Goal: Transaction & Acquisition: Purchase product/service

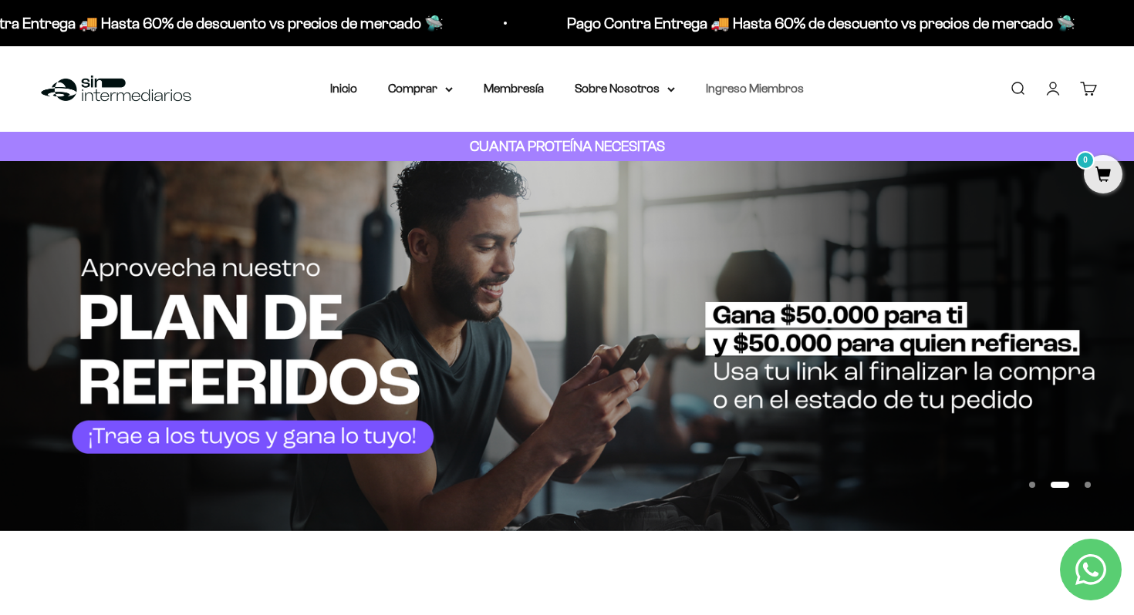
click at [765, 92] on link "Ingreso Miembros" at bounding box center [755, 88] width 98 height 13
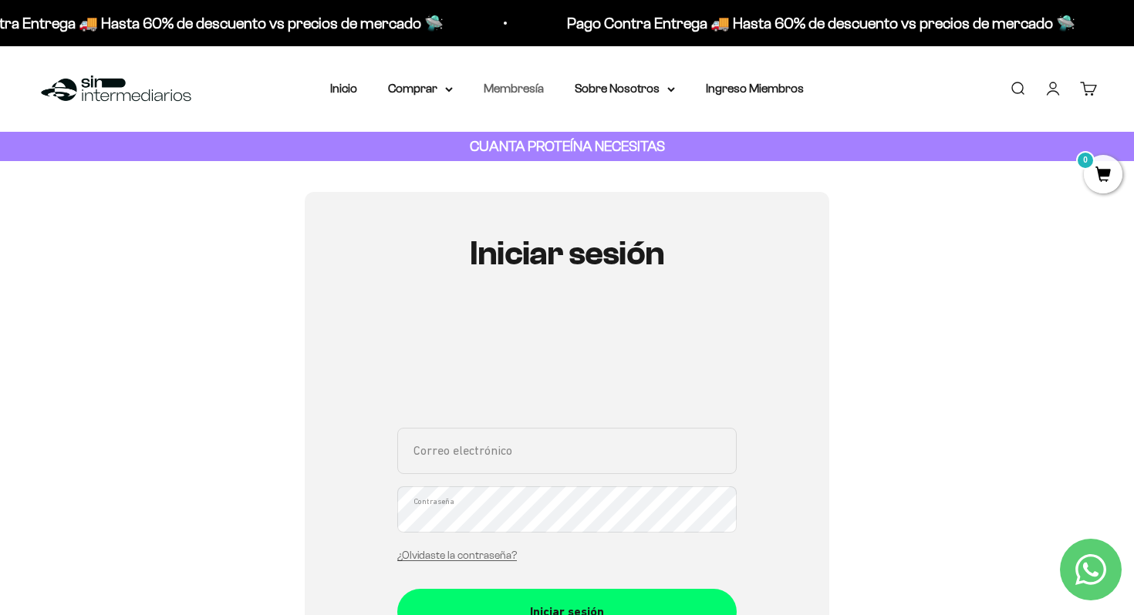
click at [529, 90] on link "Membresía" at bounding box center [514, 88] width 60 height 13
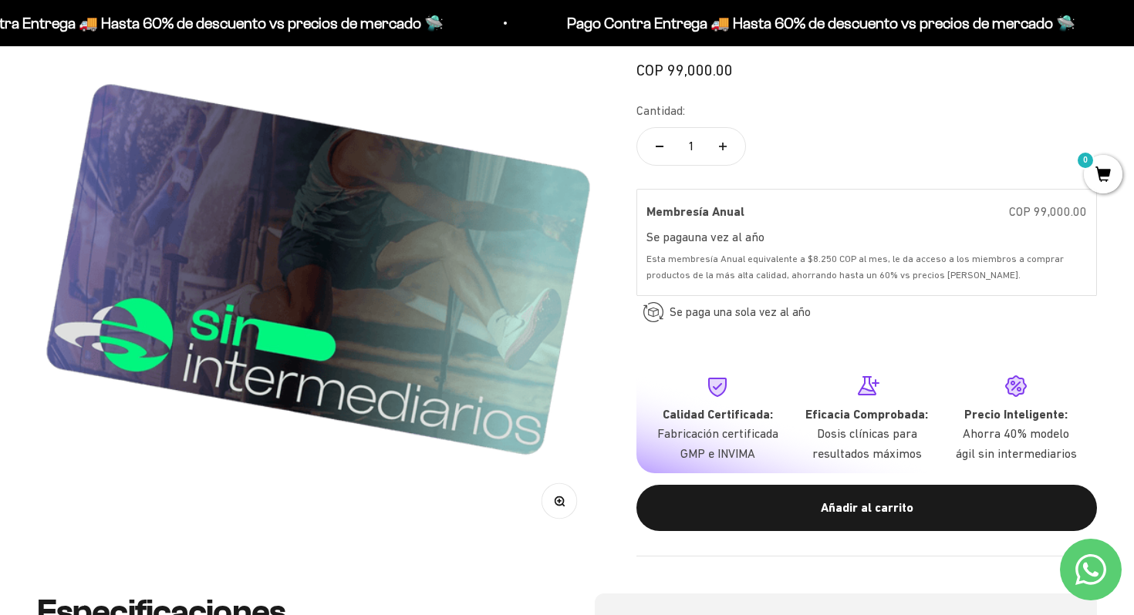
scroll to position [240, 0]
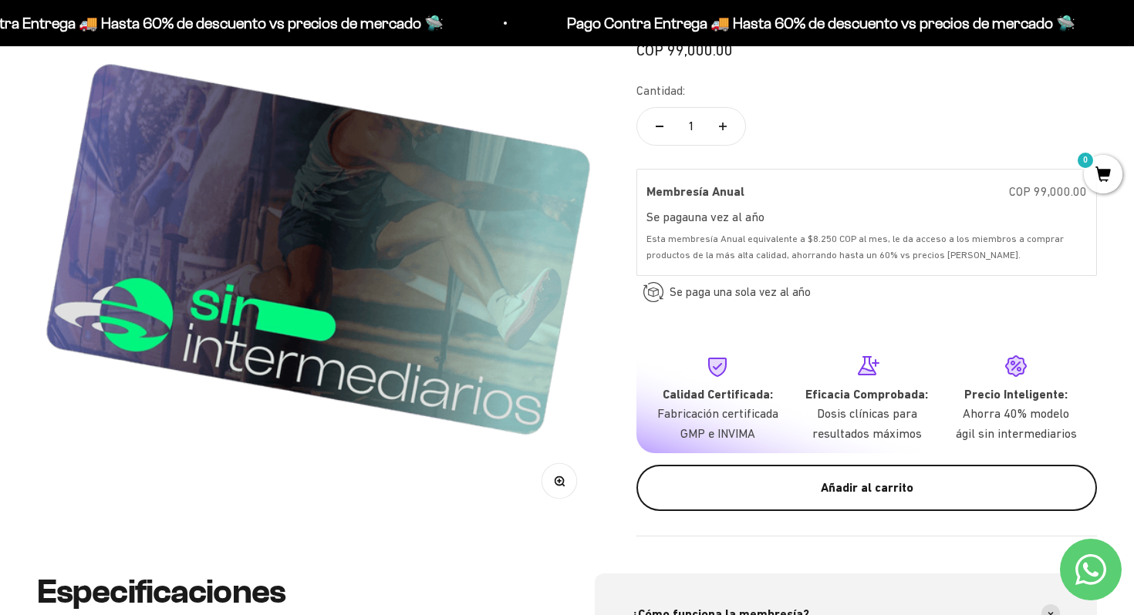
click at [848, 487] on div "Añadir al carrito" at bounding box center [866, 488] width 399 height 20
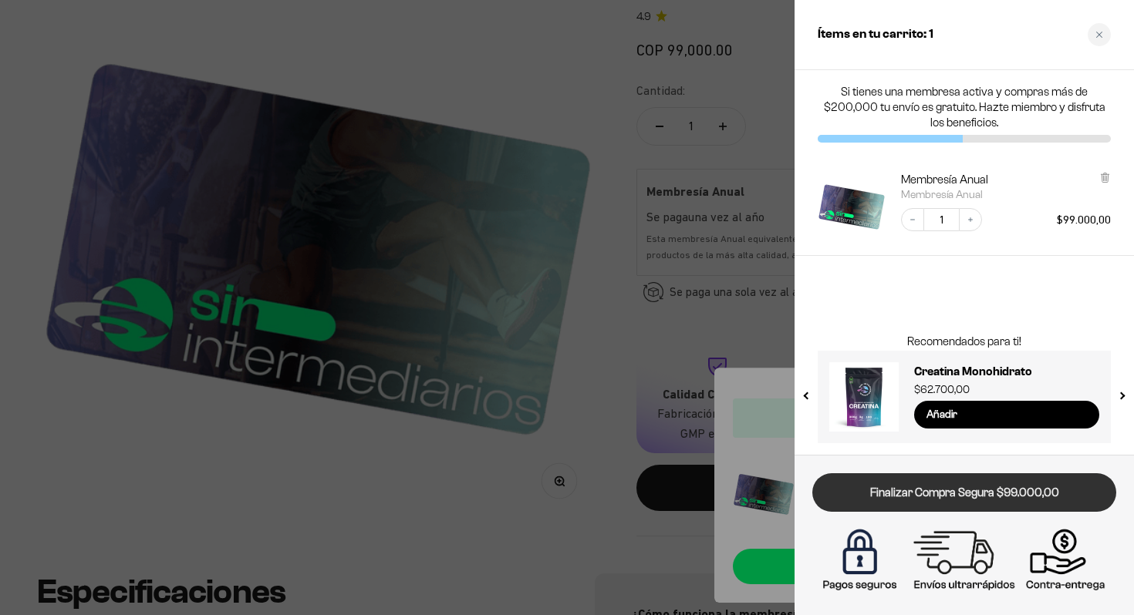
click at [960, 508] on link "Finalizar Compra Segura $99.000,00" at bounding box center [964, 493] width 304 height 39
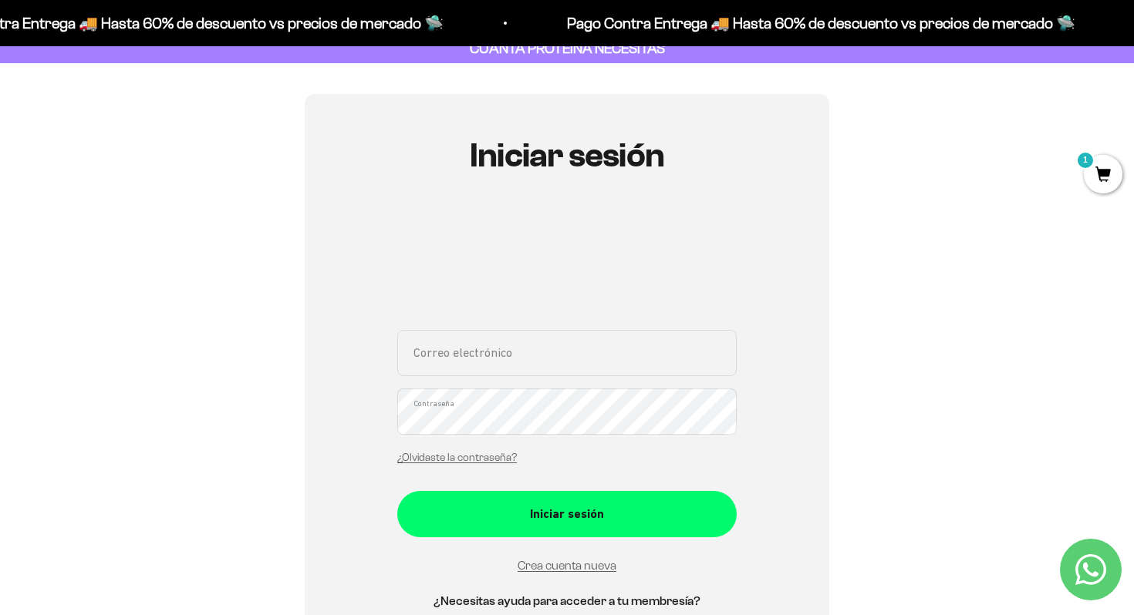
scroll to position [122, 0]
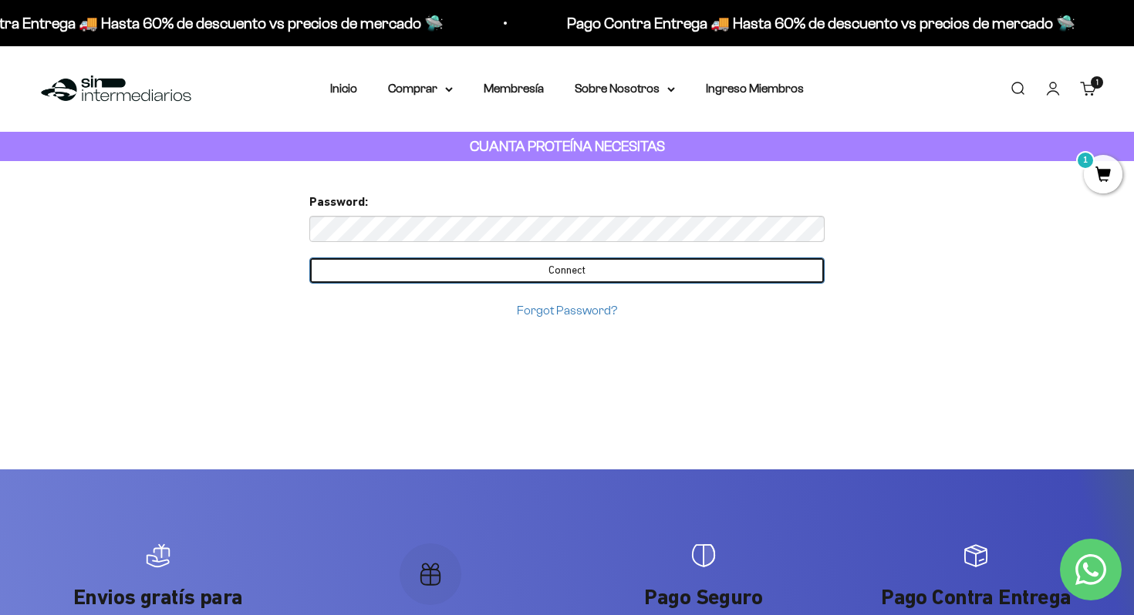
click at [534, 271] on input "Connect" at bounding box center [566, 271] width 515 height 26
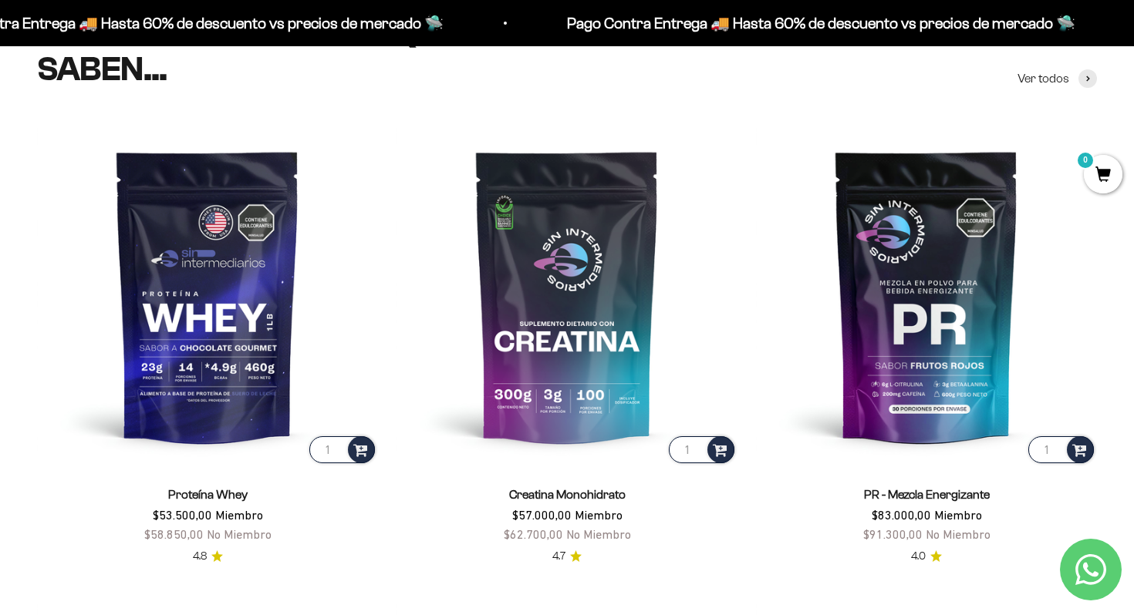
scroll to position [619, 0]
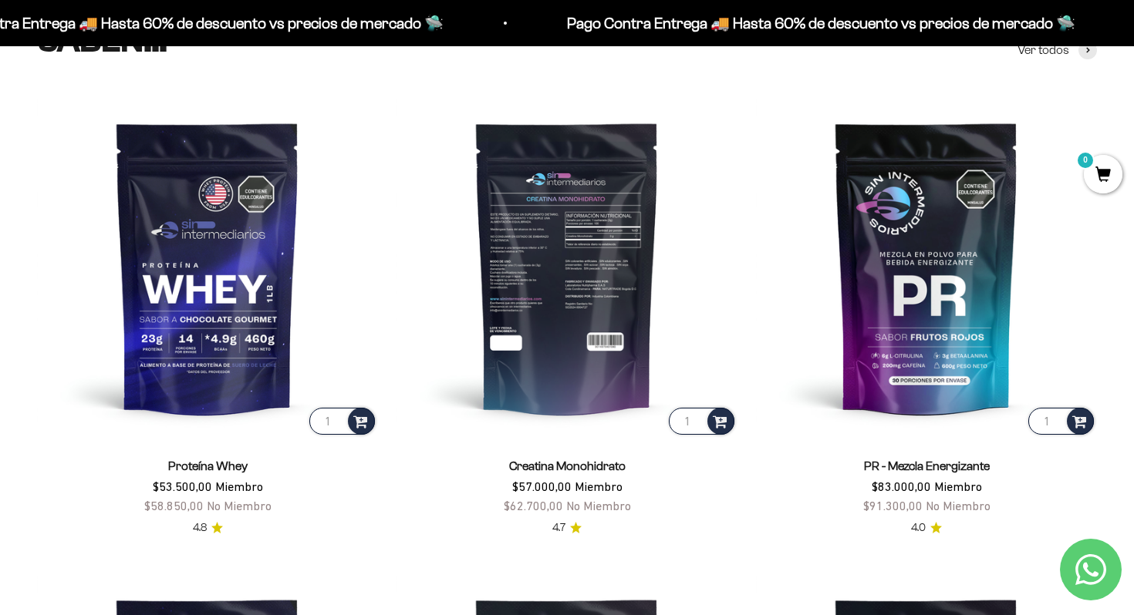
click at [596, 384] on img at bounding box center [566, 267] width 341 height 341
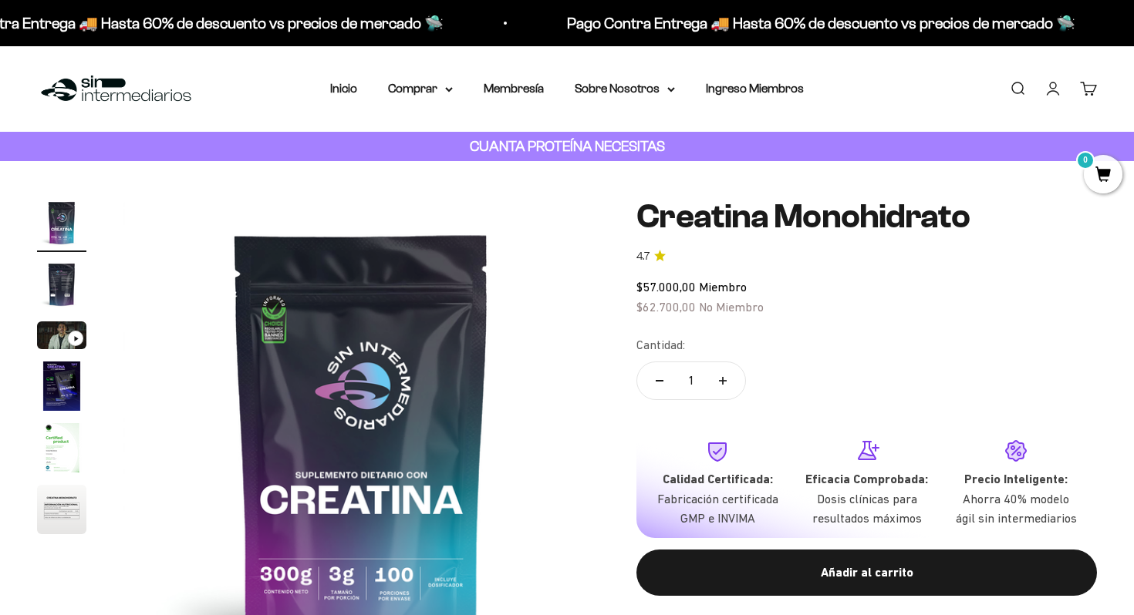
click at [724, 383] on icon "Aumentar cantidad" at bounding box center [723, 381] width 8 height 8
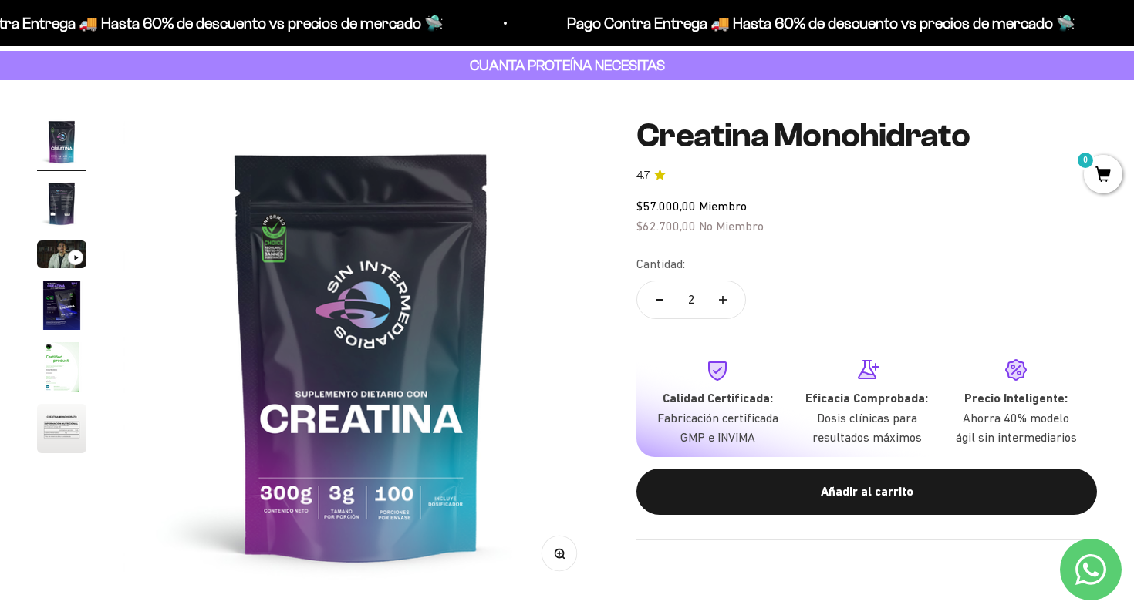
scroll to position [89, 0]
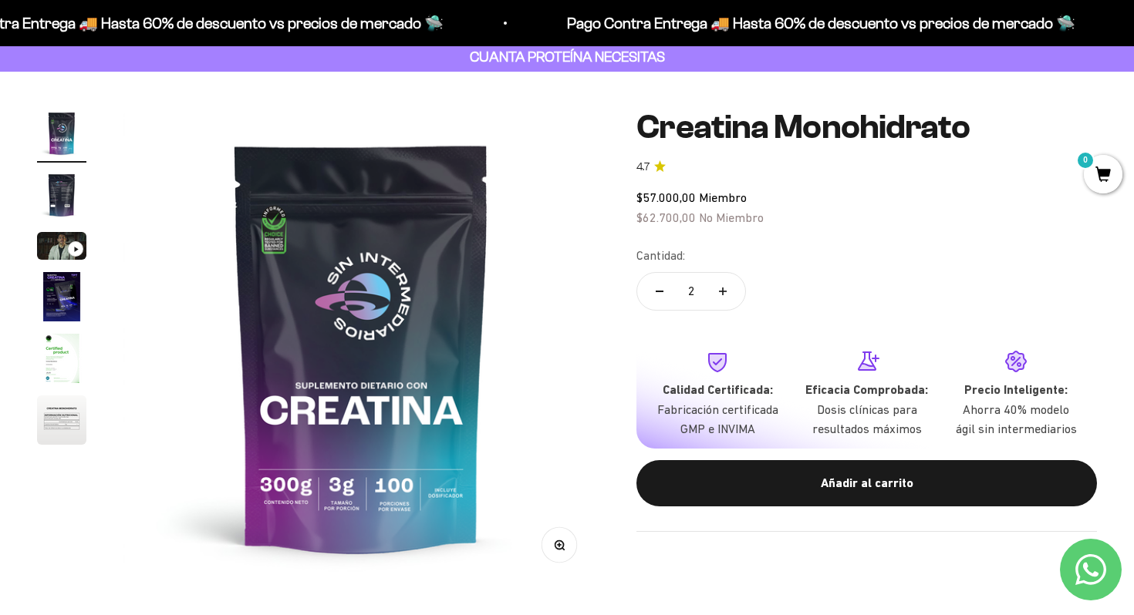
click at [661, 301] on button "Reducir cantidad" at bounding box center [659, 291] width 45 height 37
type input "1"
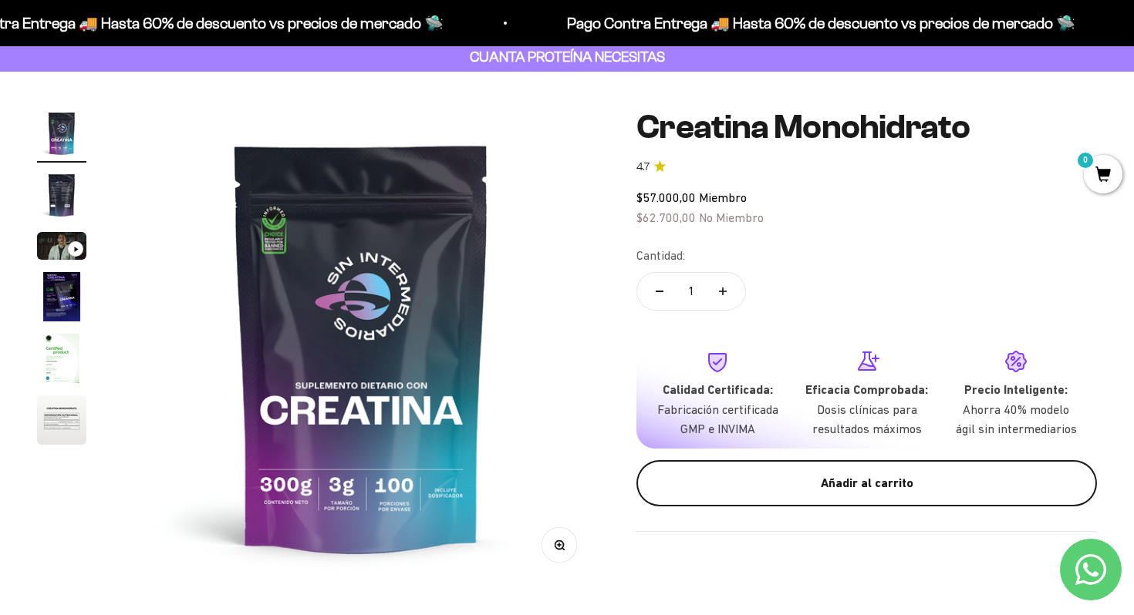
click at [783, 483] on div "Añadir al carrito" at bounding box center [866, 484] width 399 height 20
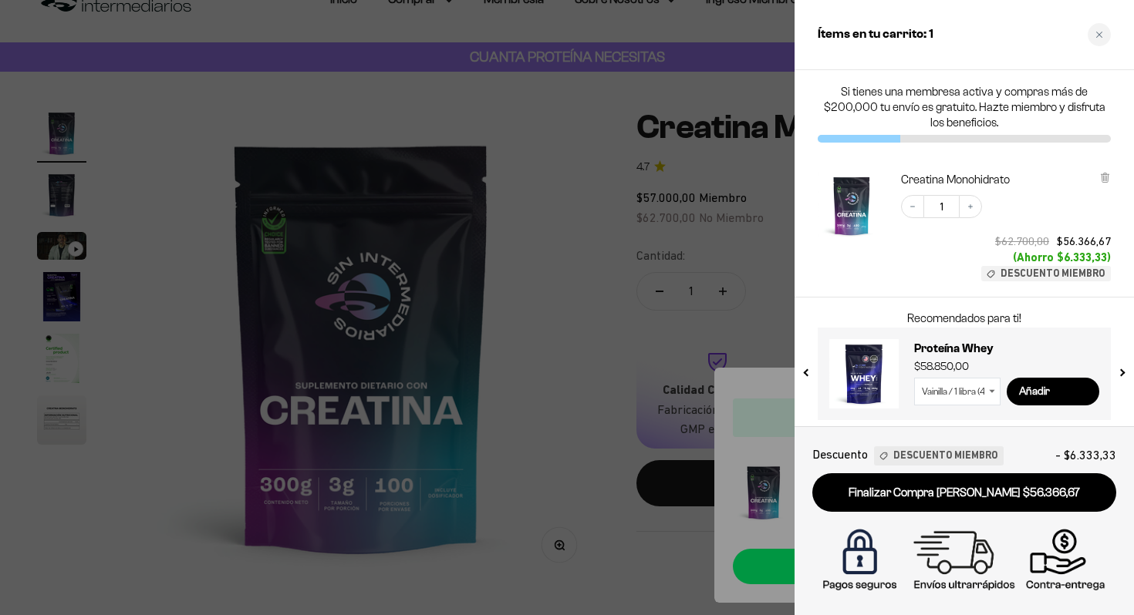
click at [576, 258] on div at bounding box center [567, 307] width 1134 height 615
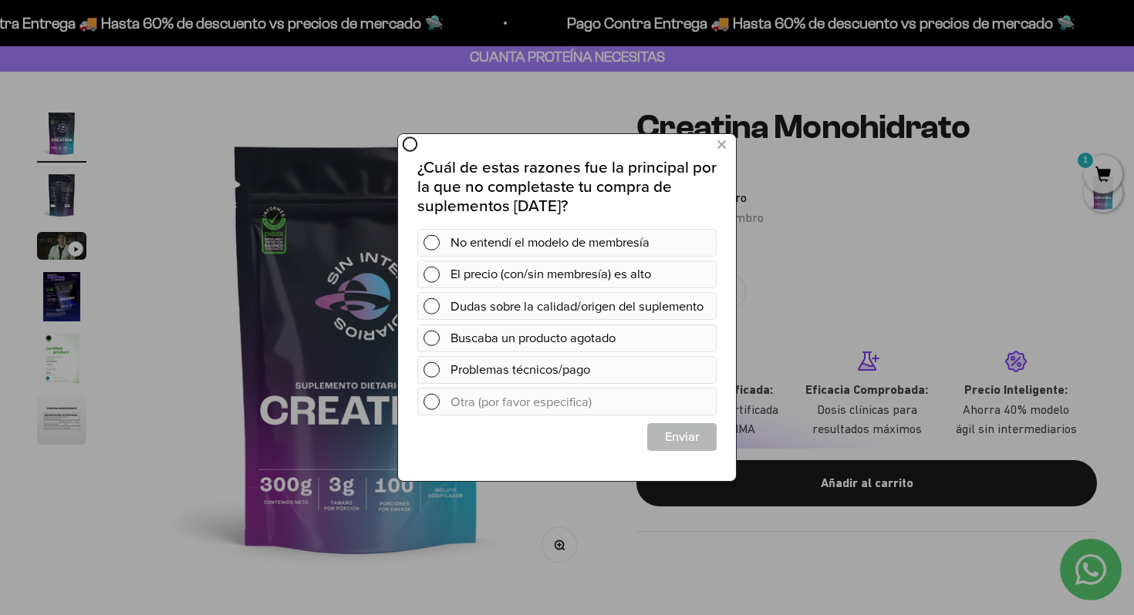
scroll to position [0, 0]
click at [723, 147] on icon at bounding box center [721, 145] width 8 height 21
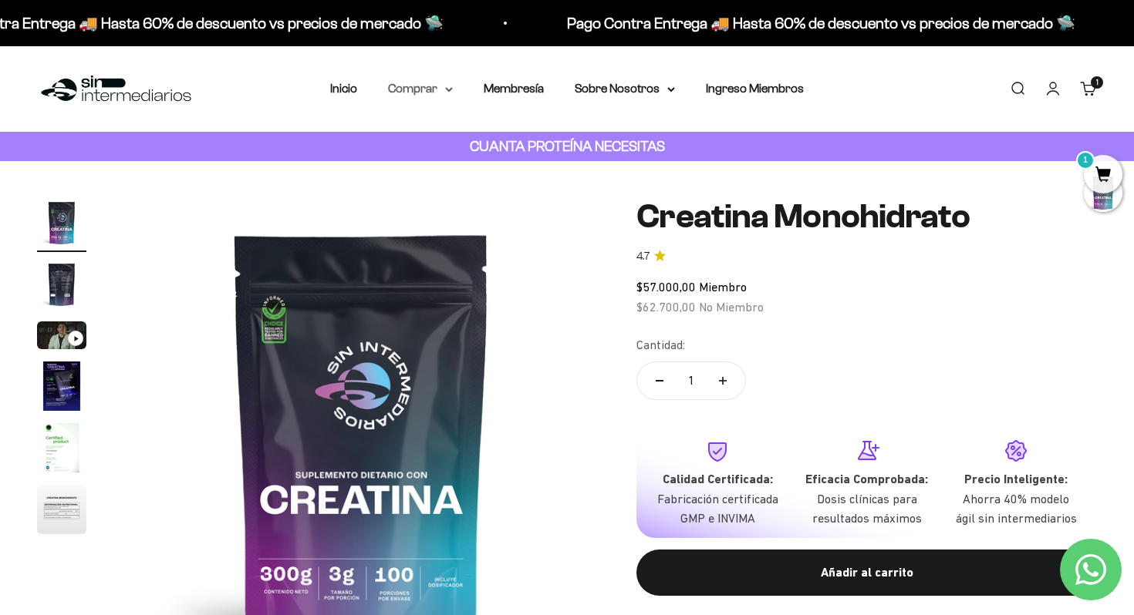
click at [449, 92] on summary "Comprar" at bounding box center [420, 89] width 65 height 20
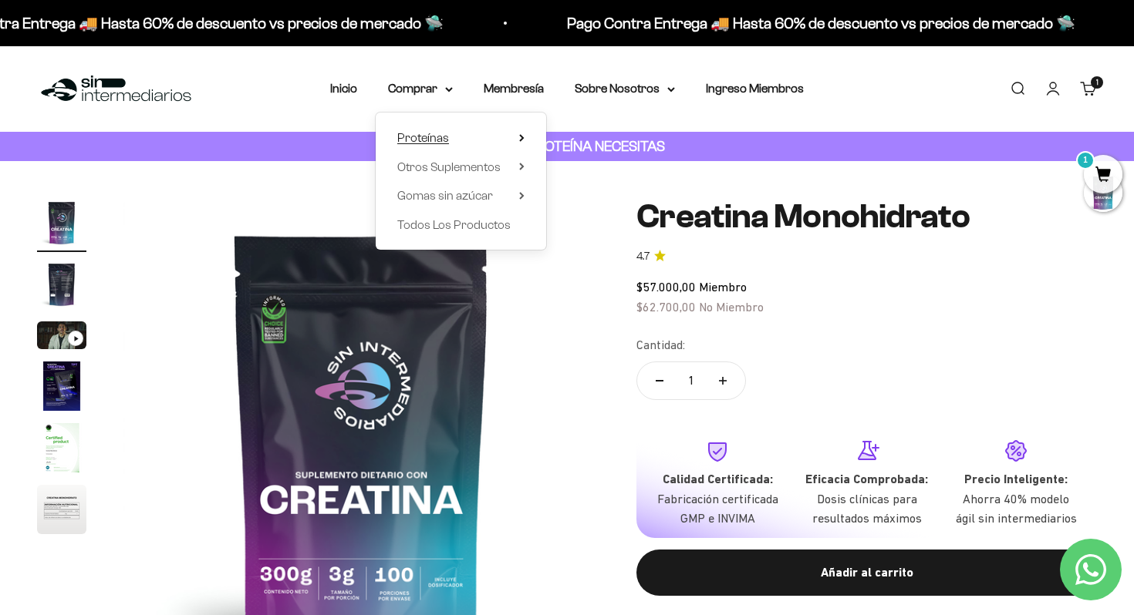
click at [451, 135] on summary "Proteínas" at bounding box center [460, 138] width 127 height 20
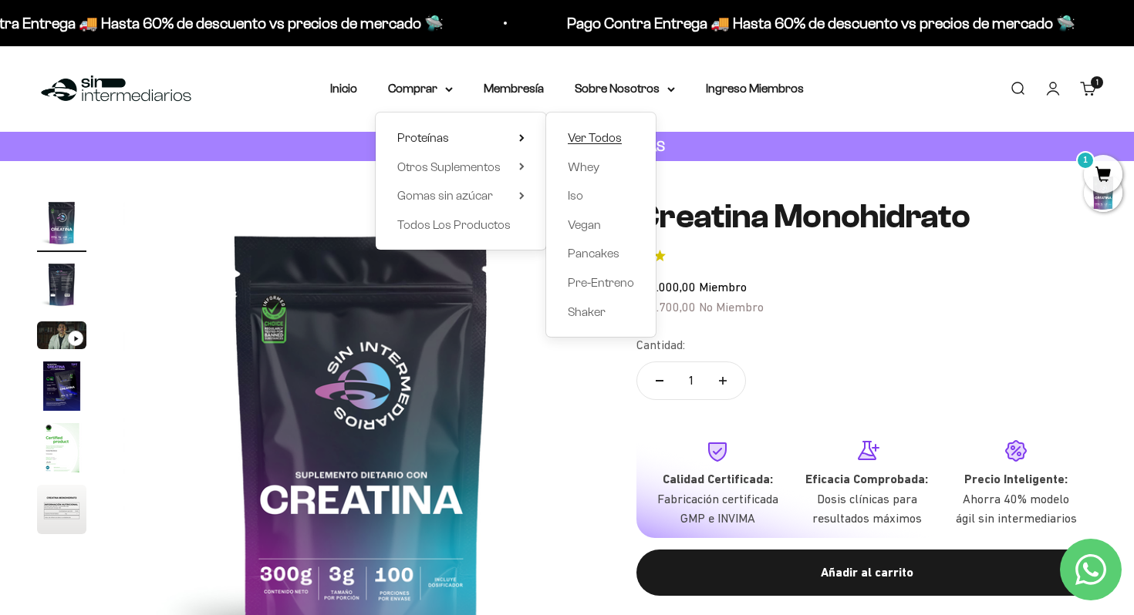
click at [581, 133] on span "Ver Todos" at bounding box center [595, 137] width 54 height 13
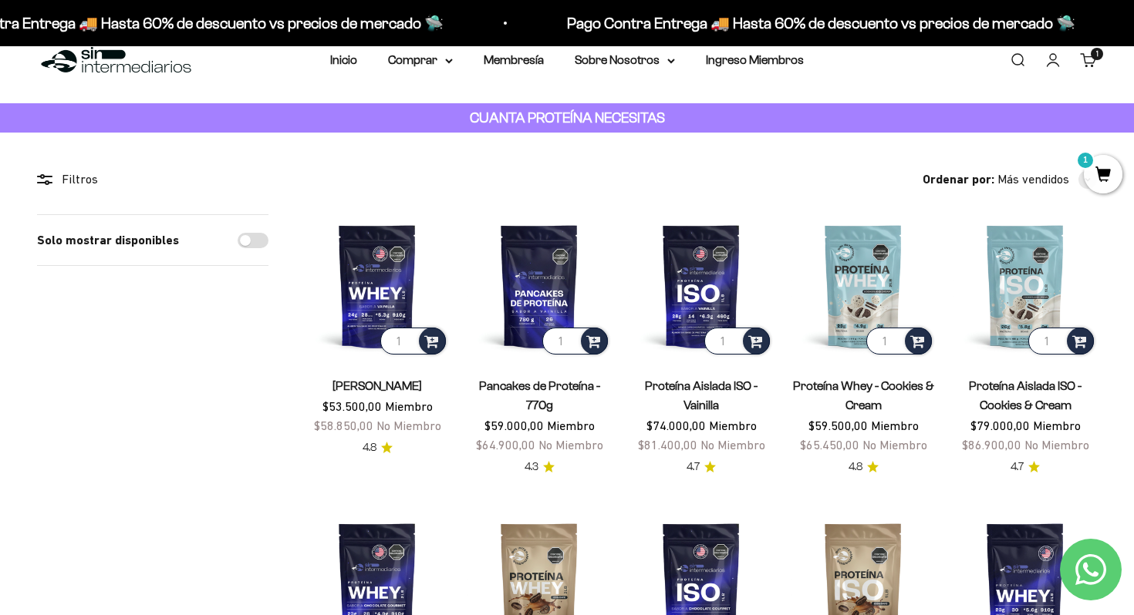
scroll to position [16, 0]
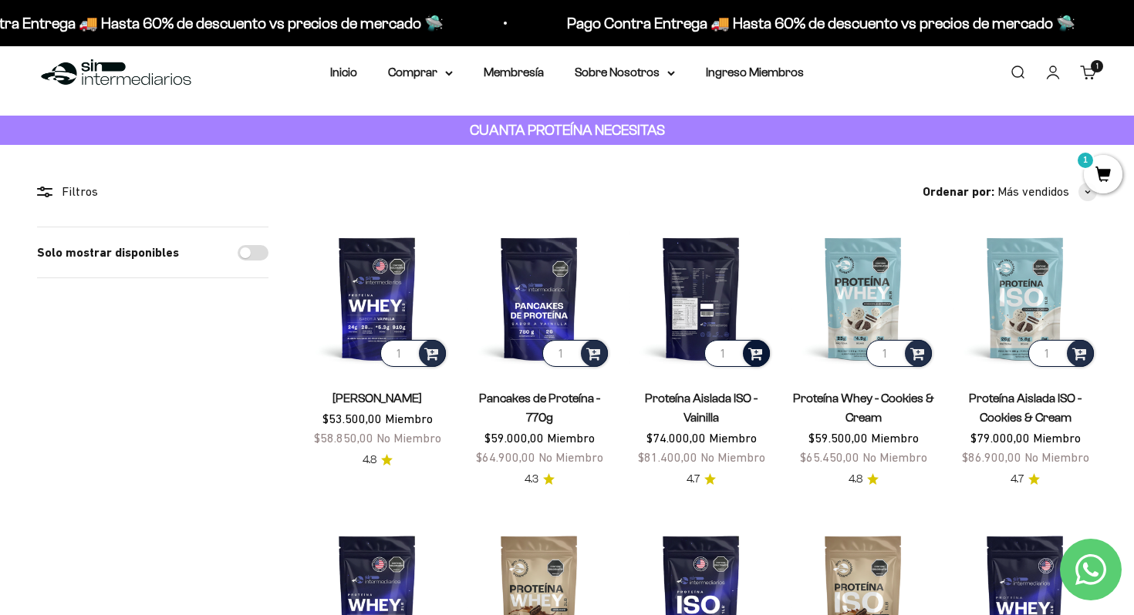
click at [757, 352] on span at bounding box center [755, 353] width 15 height 18
click at [706, 292] on img at bounding box center [700, 298] width 143 height 143
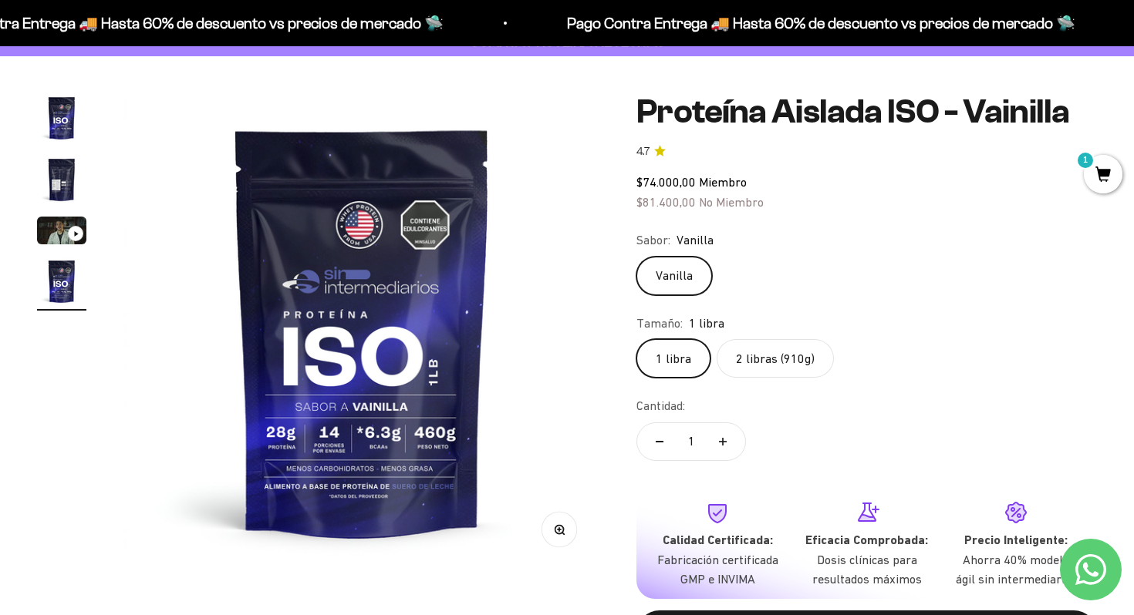
click at [792, 366] on label "2 libras (910g)" at bounding box center [774, 358] width 117 height 39
click at [636, 339] on input "2 libras (910g)" at bounding box center [636, 339] width 1 height 1
click at [680, 346] on label "1 libra" at bounding box center [673, 358] width 74 height 39
click at [636, 339] on input "1 libra" at bounding box center [636, 339] width 1 height 1
click at [767, 352] on label "2 libras (910g)" at bounding box center [774, 358] width 117 height 39
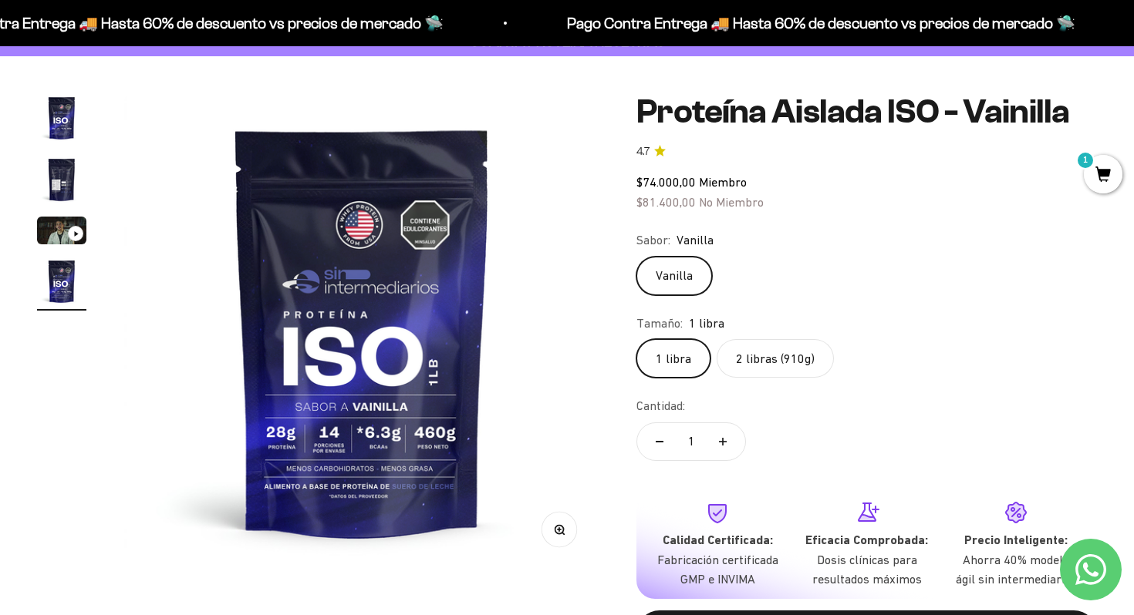
click at [636, 339] on input "2 libras (910g)" at bounding box center [636, 339] width 1 height 1
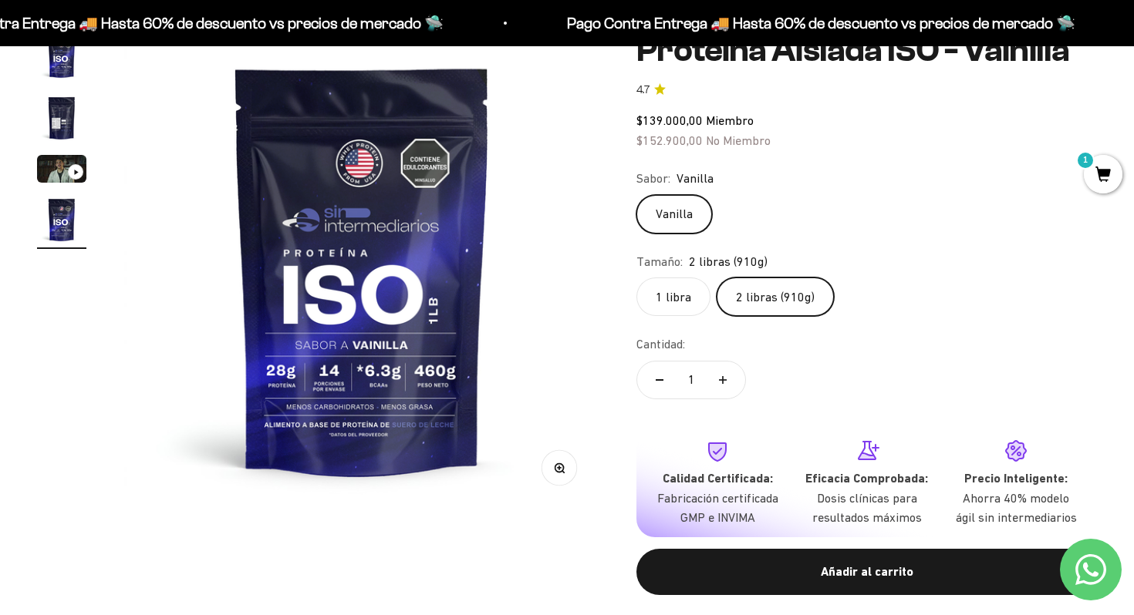
scroll to position [164, 0]
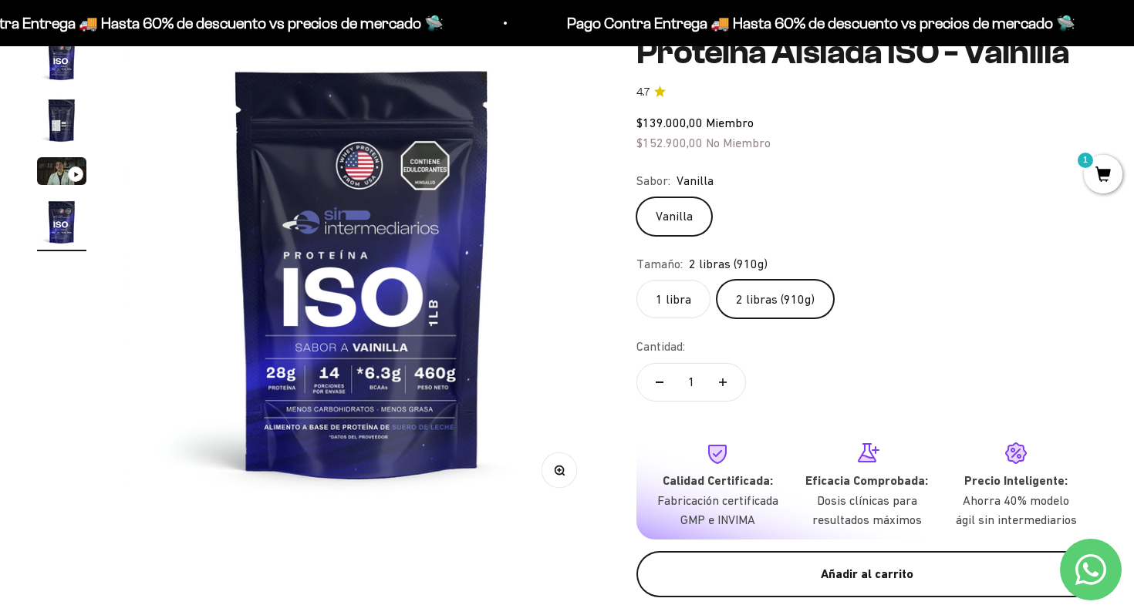
click at [915, 585] on button "Añadir al carrito" at bounding box center [866, 574] width 460 height 46
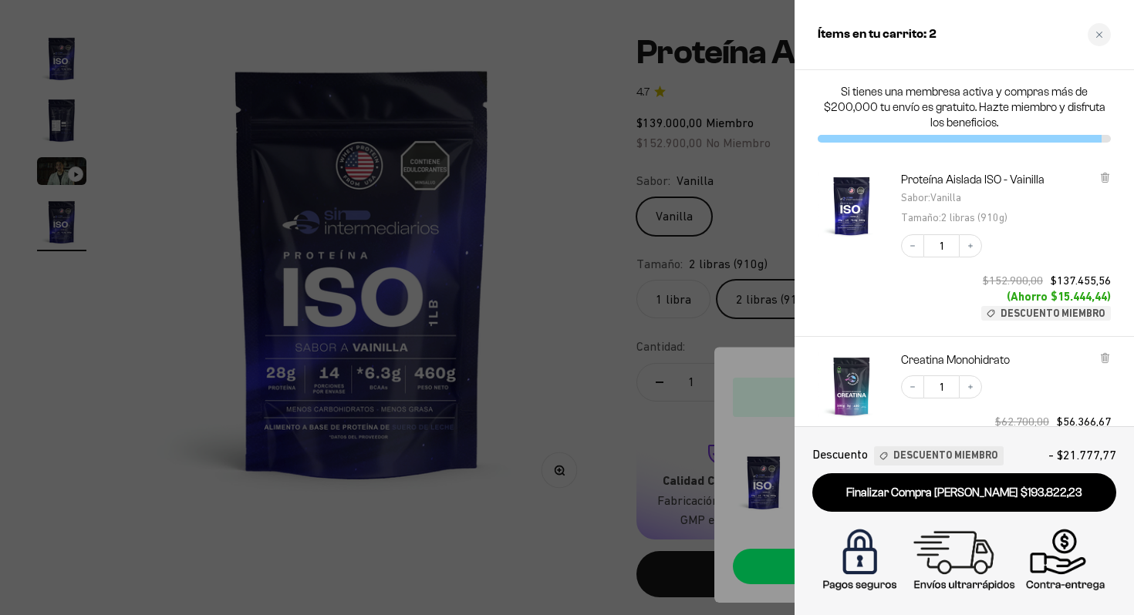
click at [612, 373] on div at bounding box center [567, 307] width 1134 height 615
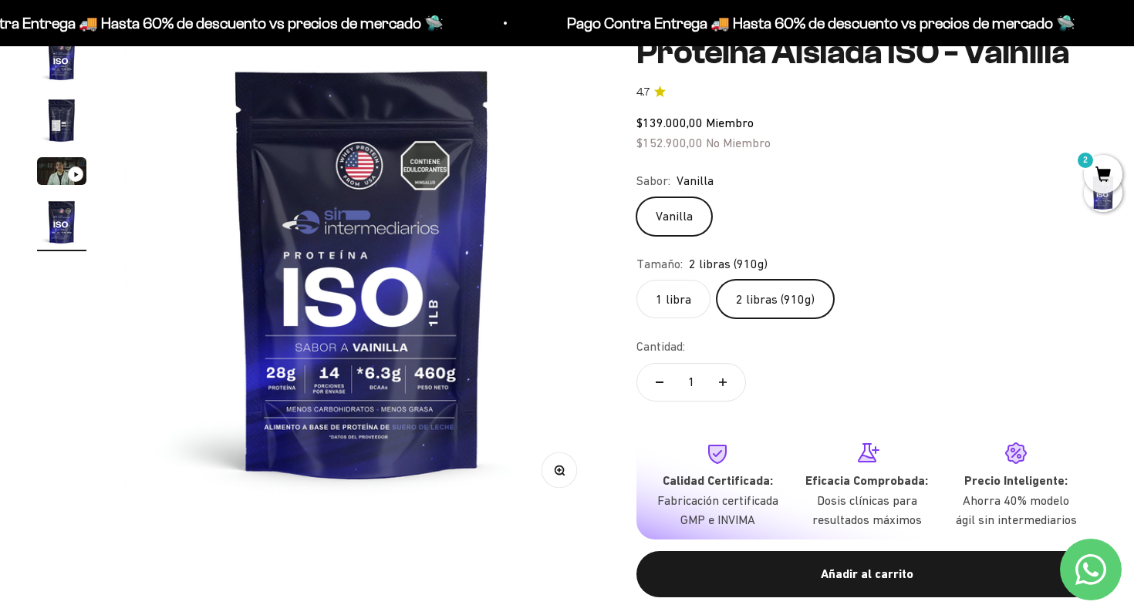
scroll to position [0, 0]
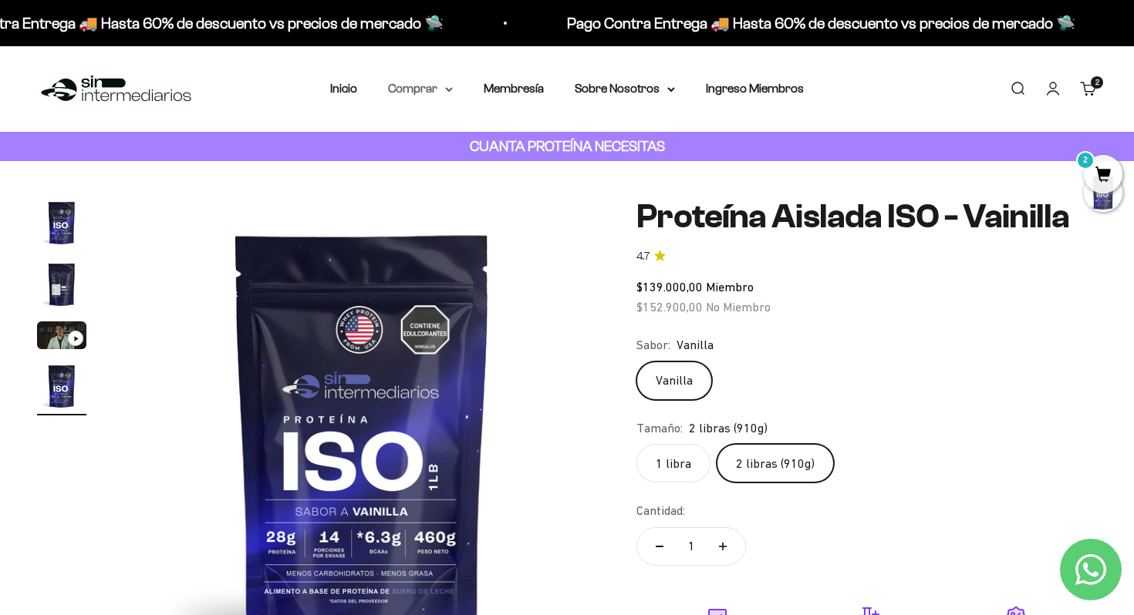
click at [445, 93] on summary "Comprar" at bounding box center [420, 89] width 65 height 20
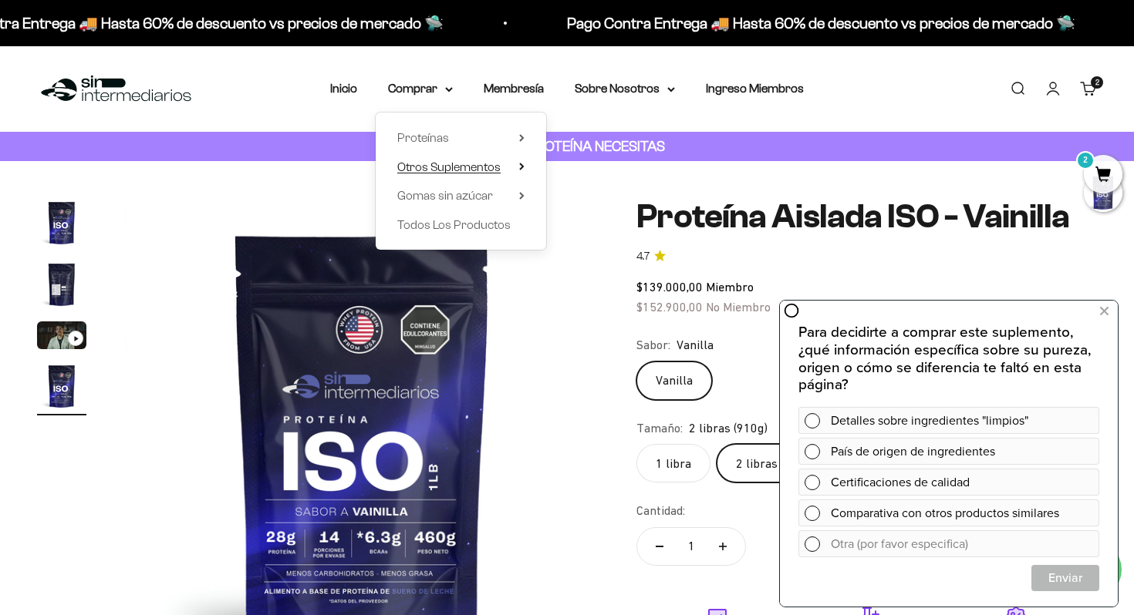
click at [463, 165] on span "Otros Suplementos" at bounding box center [448, 166] width 103 height 13
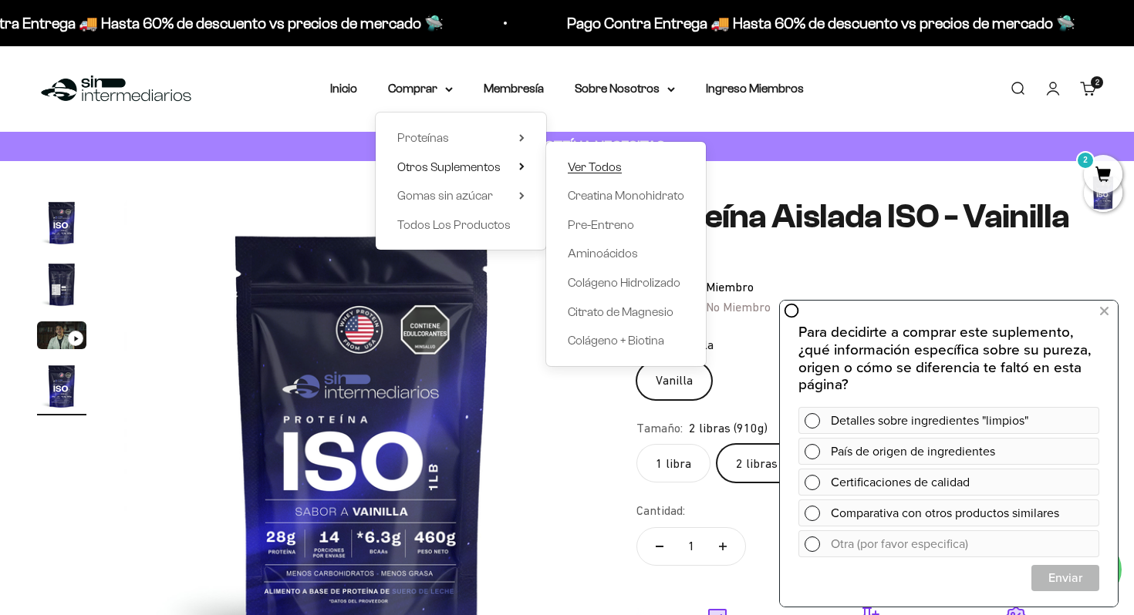
click at [596, 163] on span "Ver Todos" at bounding box center [595, 166] width 54 height 13
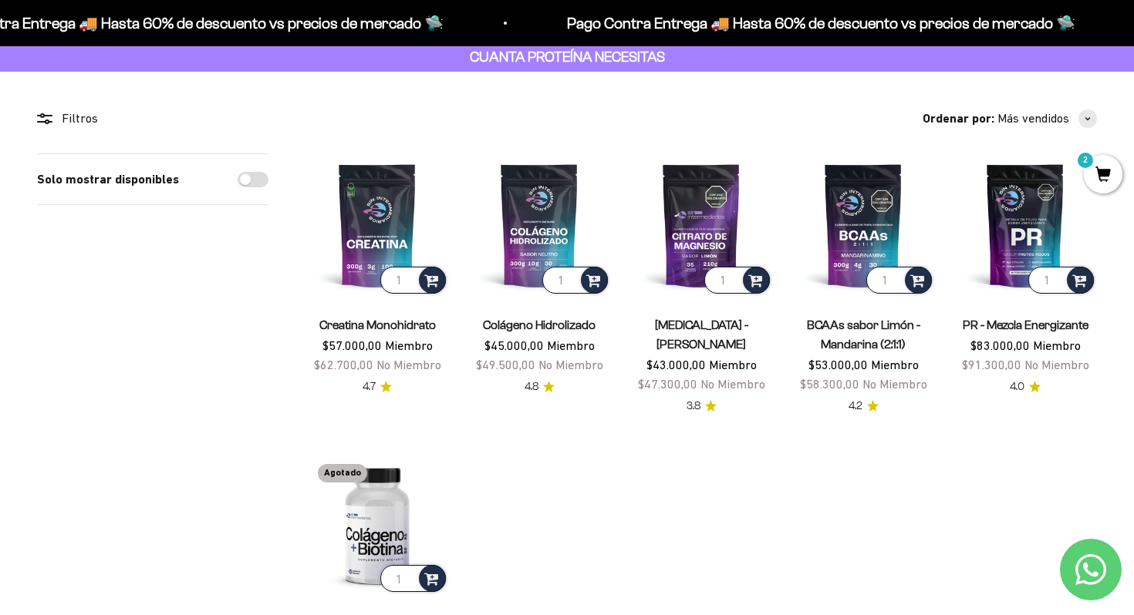
scroll to position [83, 0]
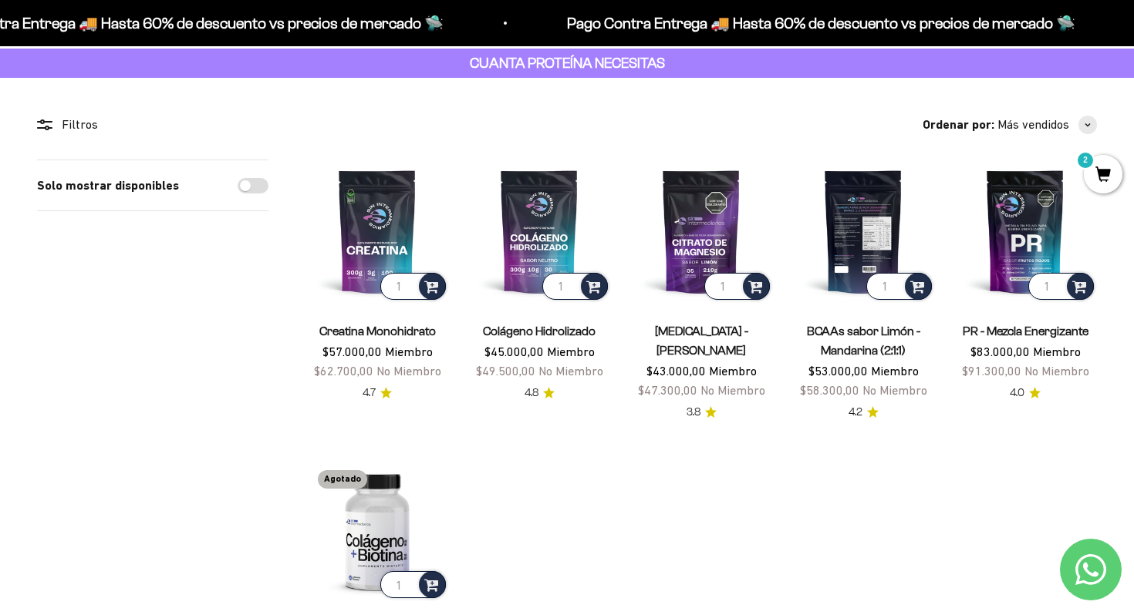
click at [863, 251] on img at bounding box center [862, 231] width 143 height 143
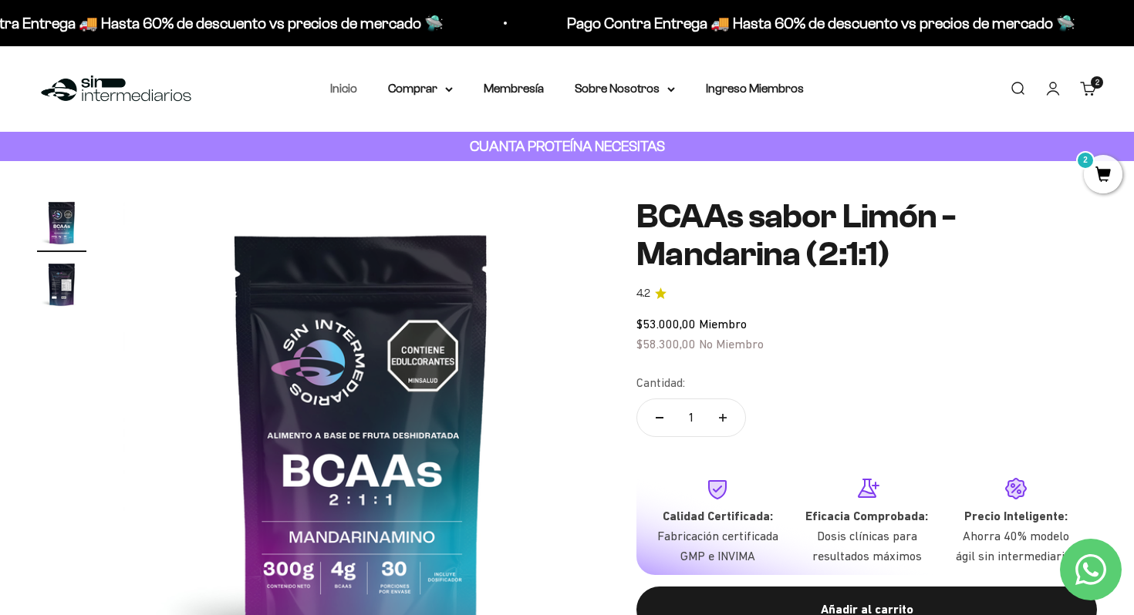
click at [350, 92] on link "Inicio" at bounding box center [343, 88] width 27 height 13
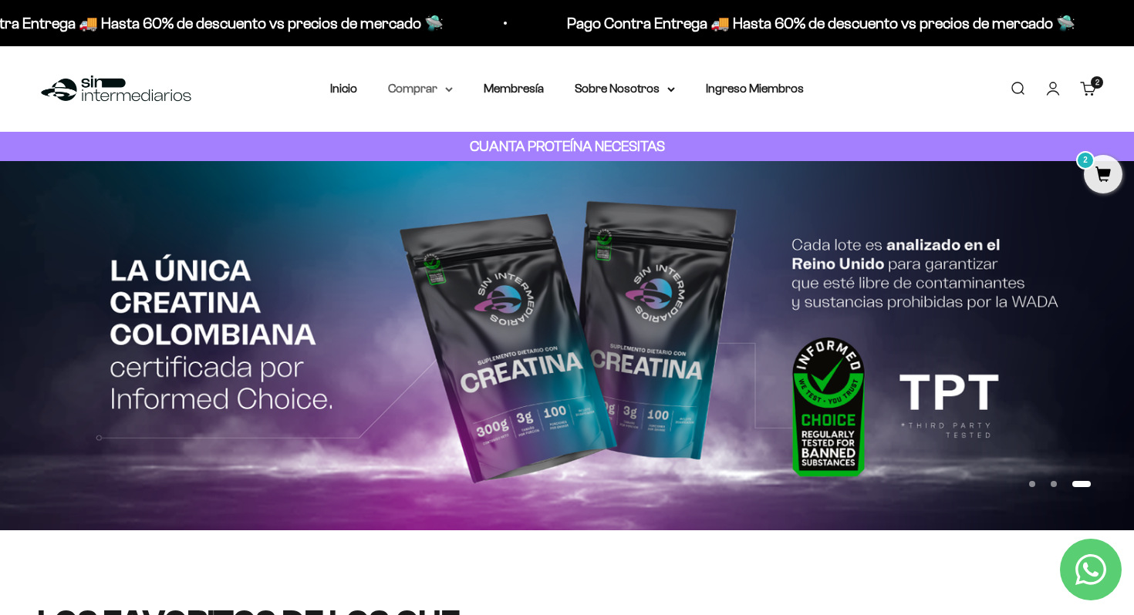
click at [447, 88] on icon at bounding box center [449, 89] width 6 height 3
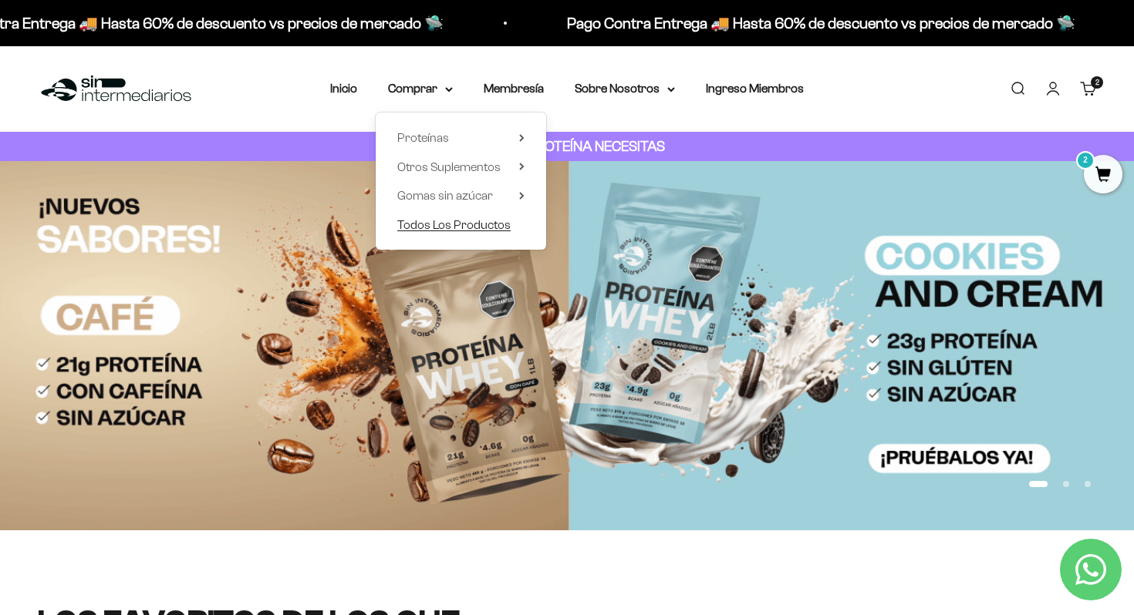
click at [474, 224] on span "Todos Los Productos" at bounding box center [453, 224] width 113 height 13
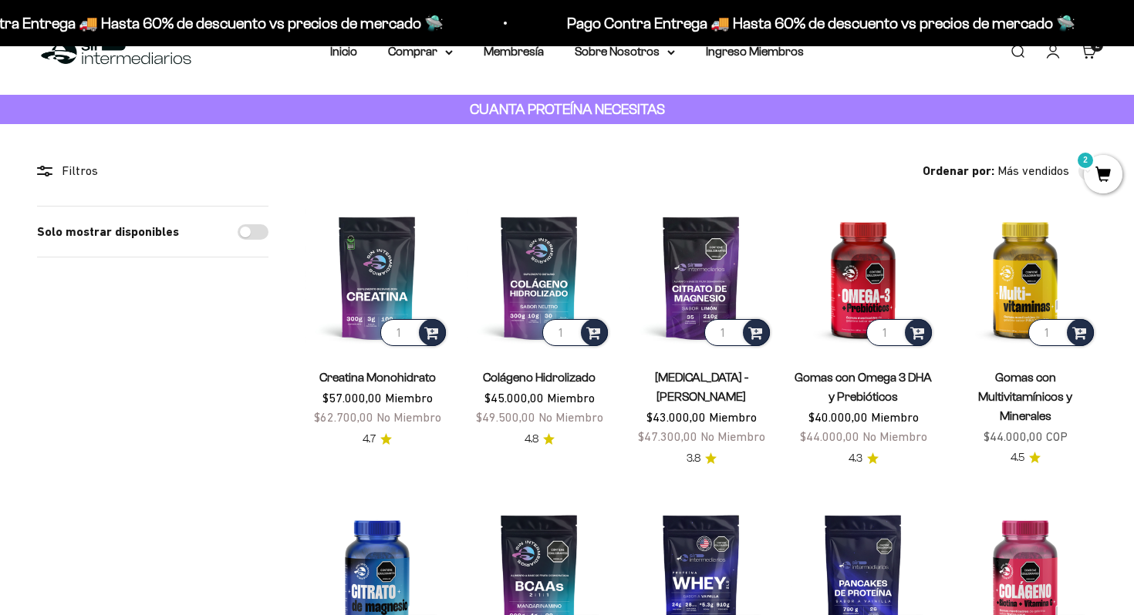
scroll to position [40, 0]
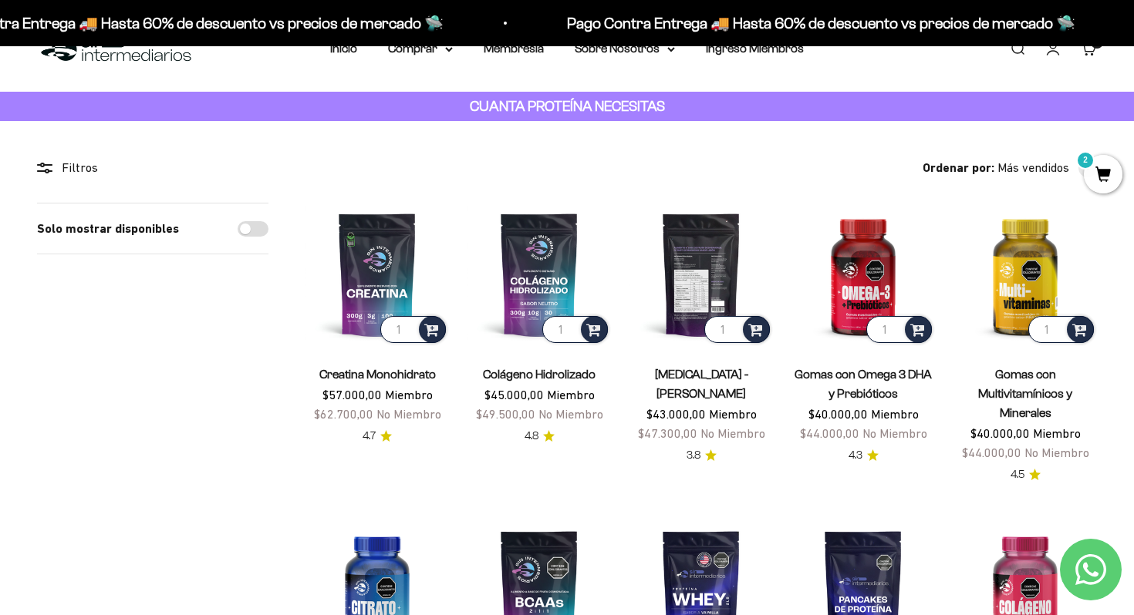
click at [695, 282] on img at bounding box center [700, 274] width 143 height 143
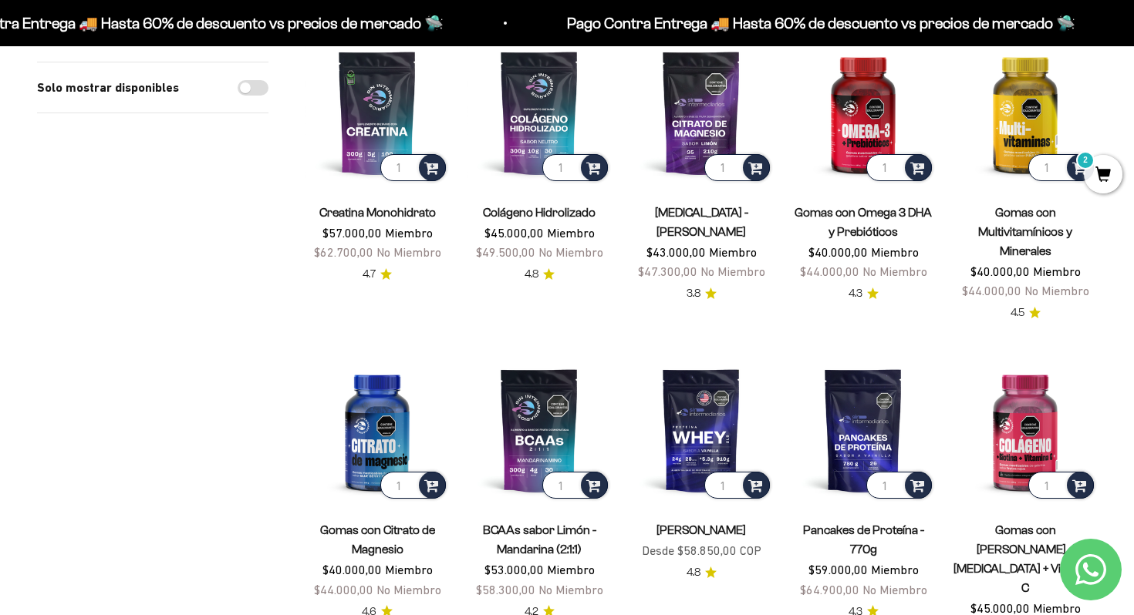
scroll to position [204, 0]
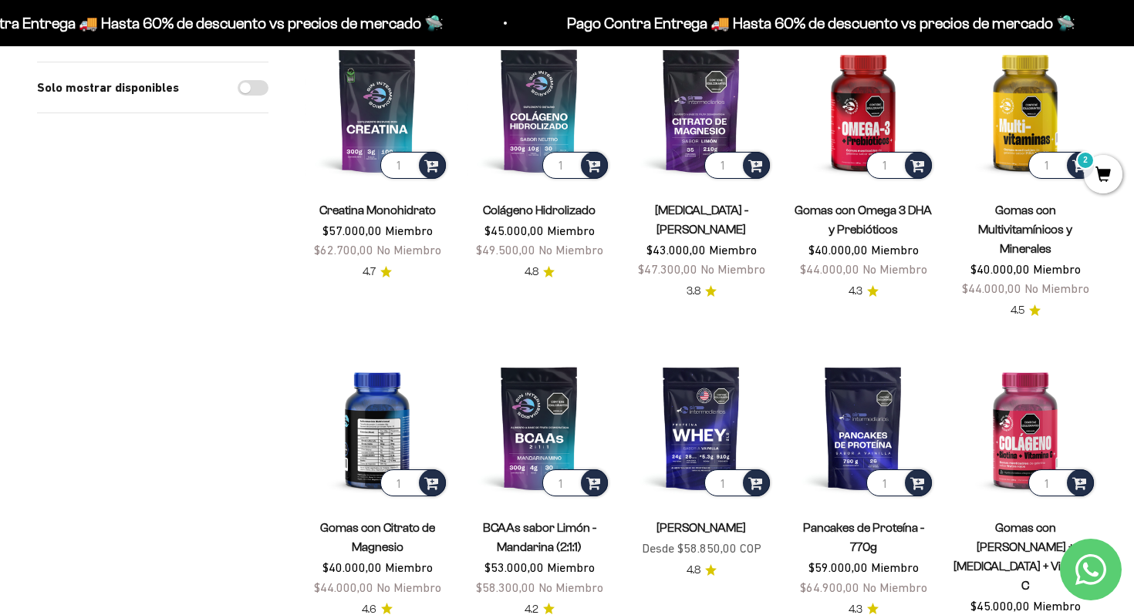
click at [374, 438] on img at bounding box center [376, 427] width 143 height 143
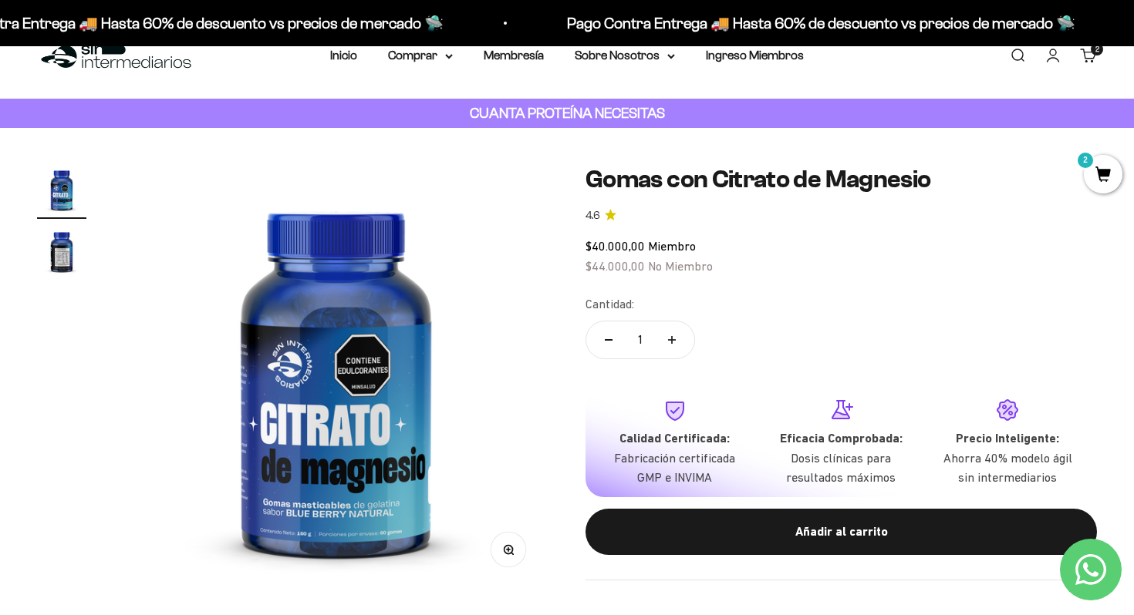
scroll to position [35, 0]
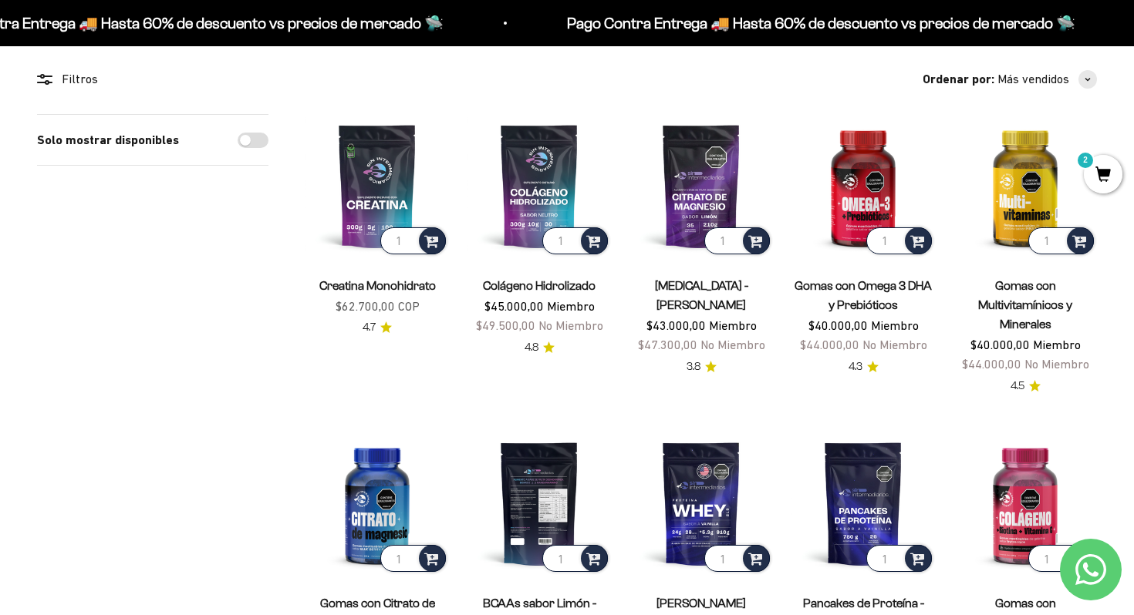
scroll to position [131, 0]
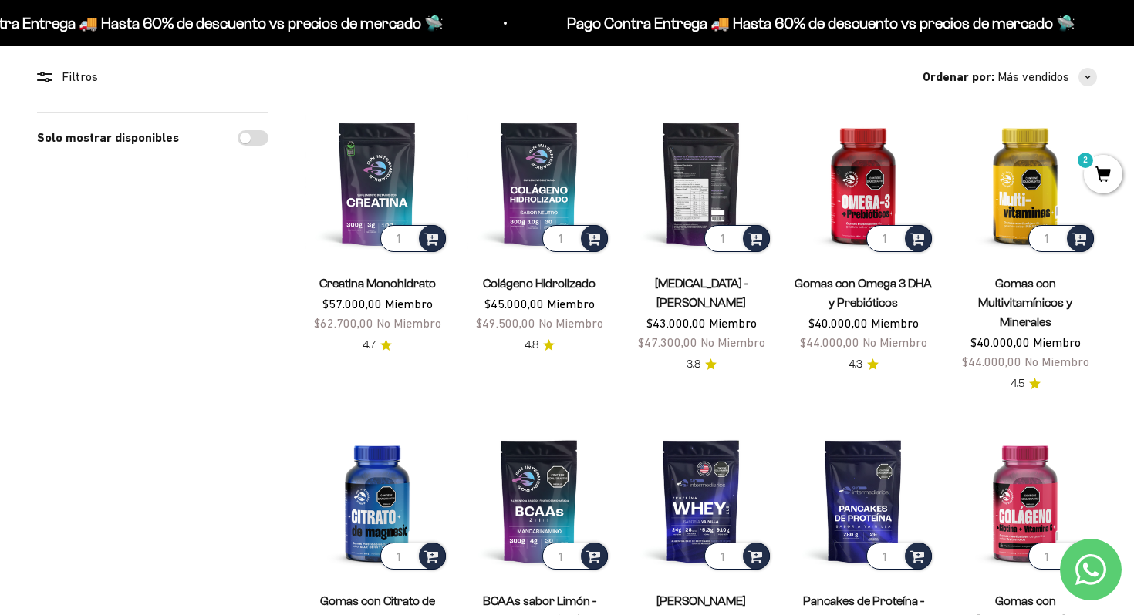
click at [688, 187] on img at bounding box center [700, 183] width 143 height 143
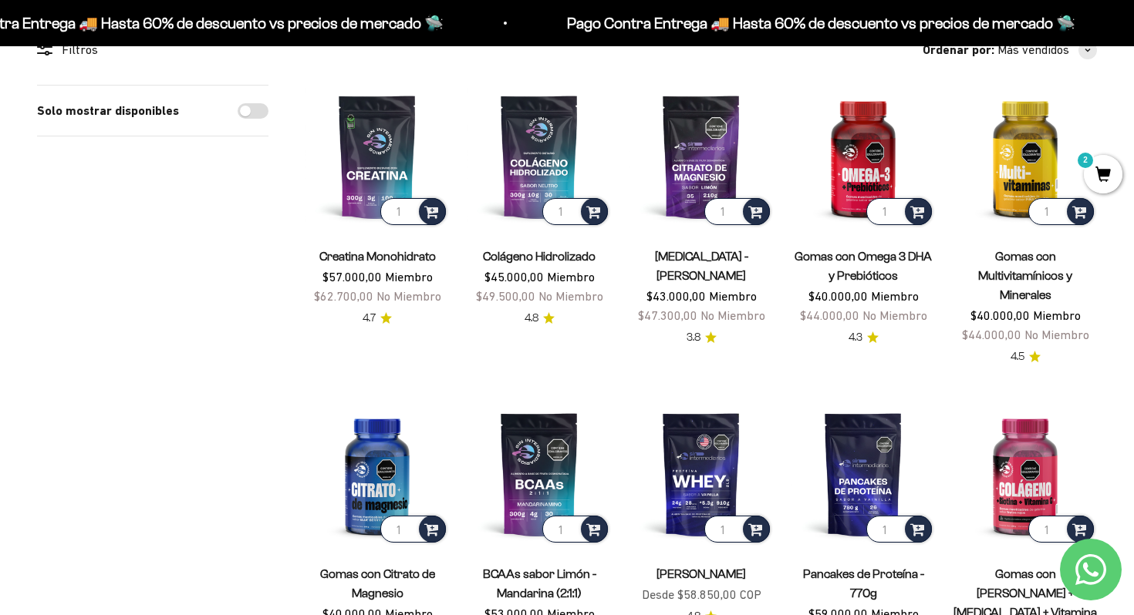
scroll to position [157, 0]
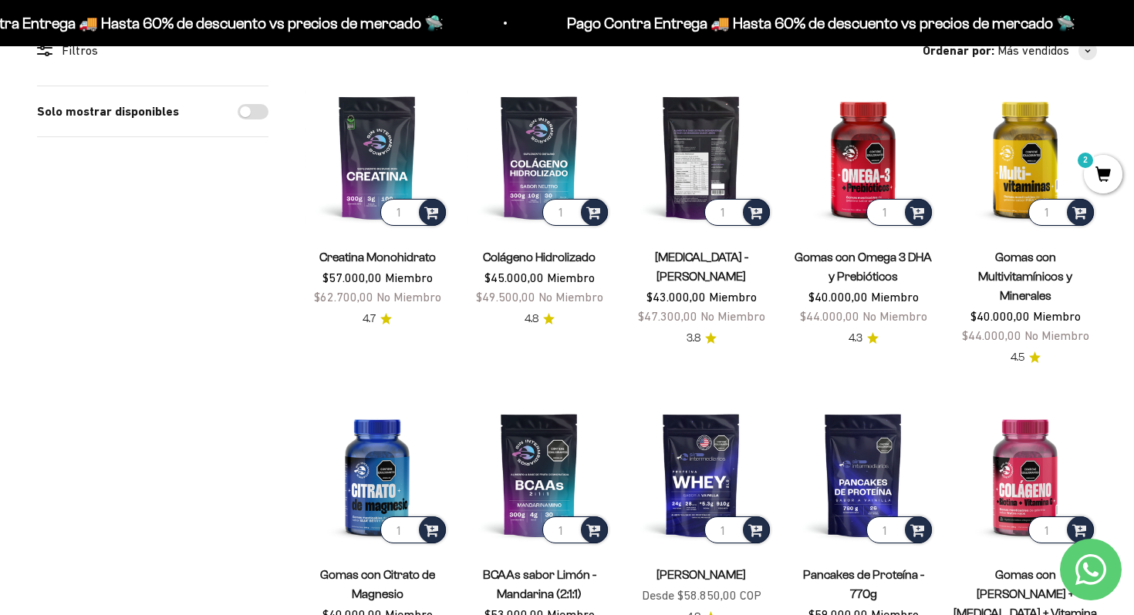
click at [712, 157] on img at bounding box center [700, 157] width 143 height 143
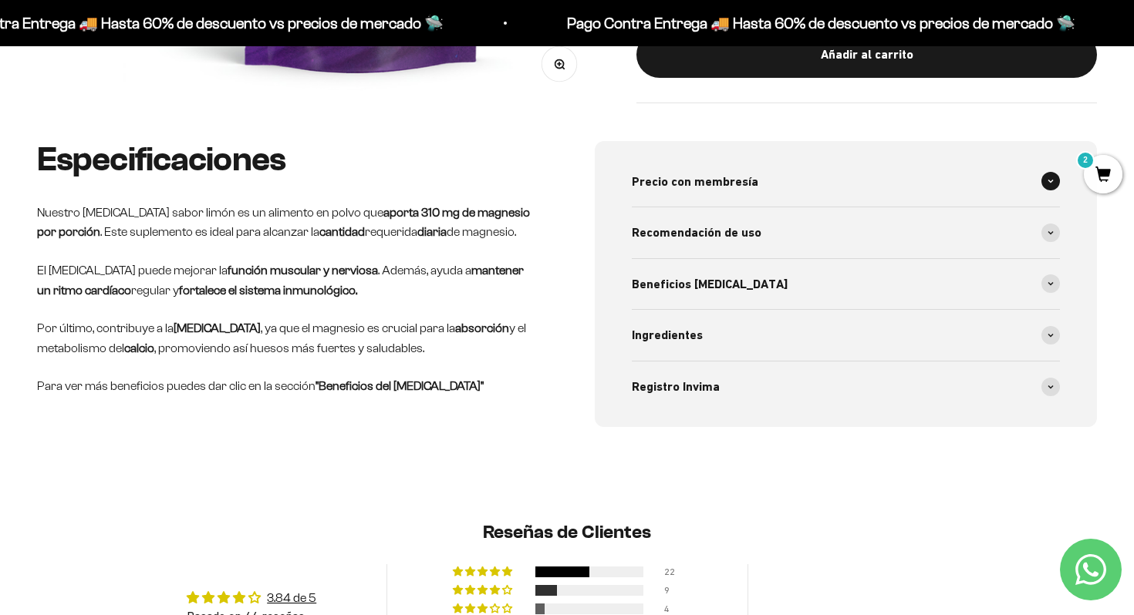
scroll to position [582, 0]
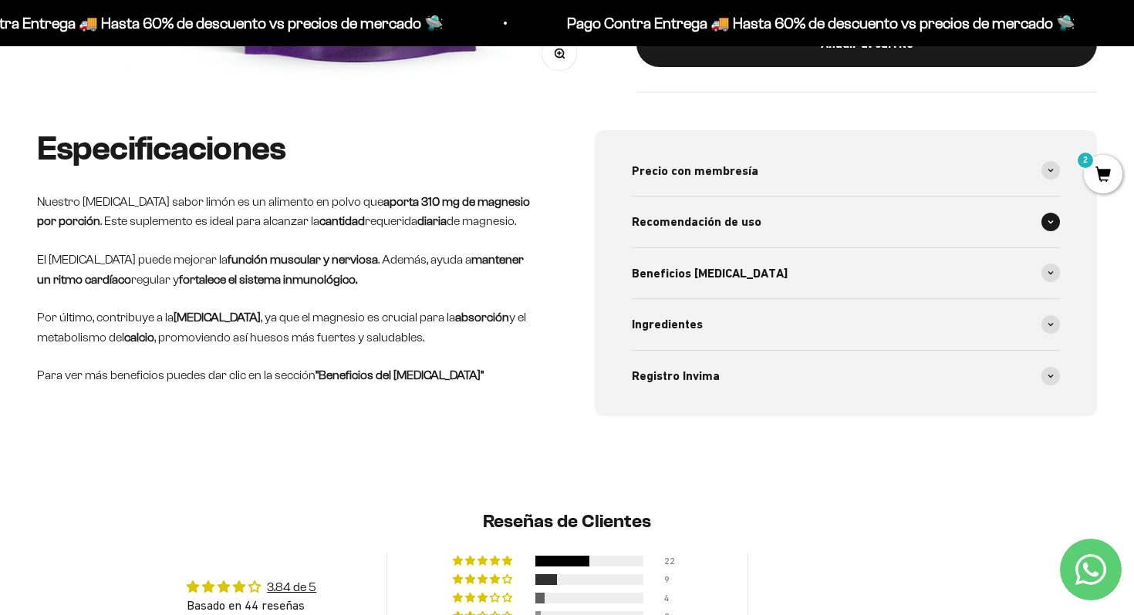
click at [980, 231] on div "Recomendación de uso" at bounding box center [846, 222] width 428 height 51
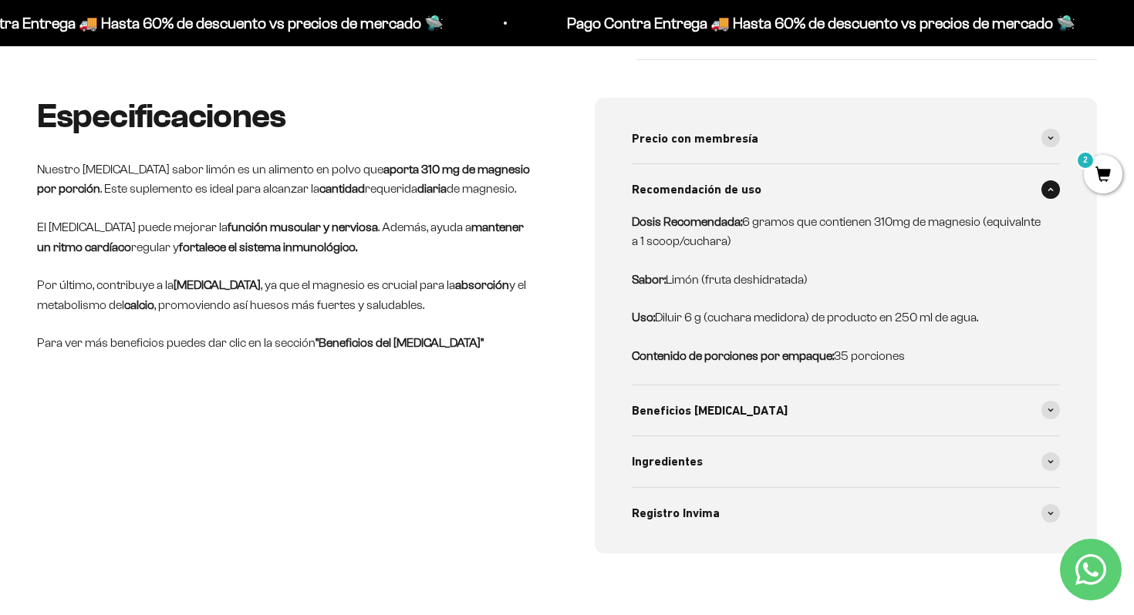
scroll to position [620, 0]
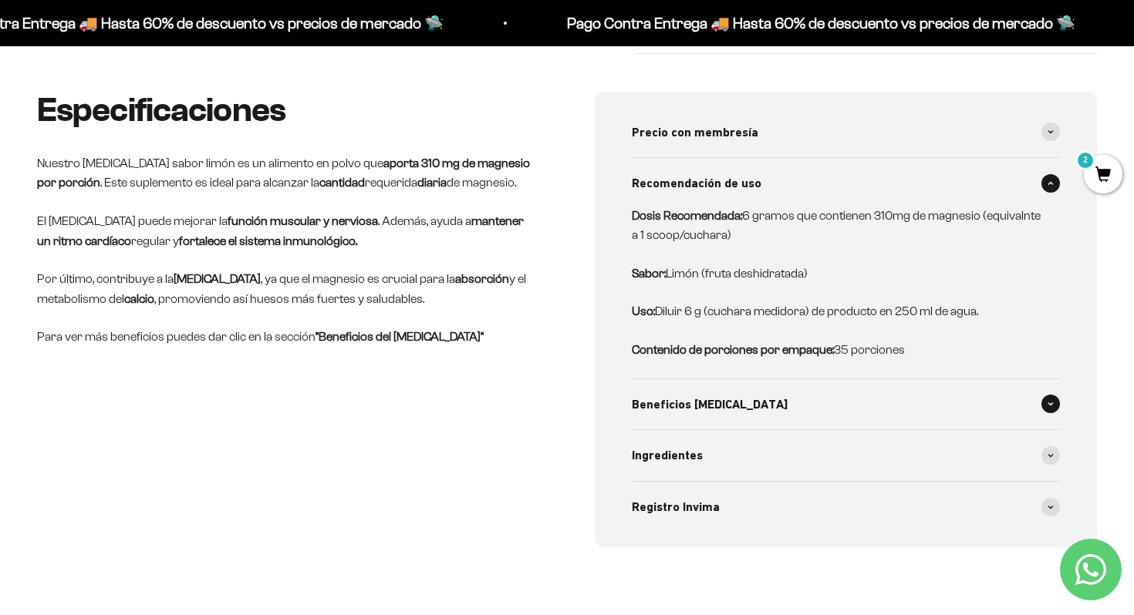
click at [977, 406] on div "Beneficios Citrato de Magnesio" at bounding box center [846, 404] width 428 height 51
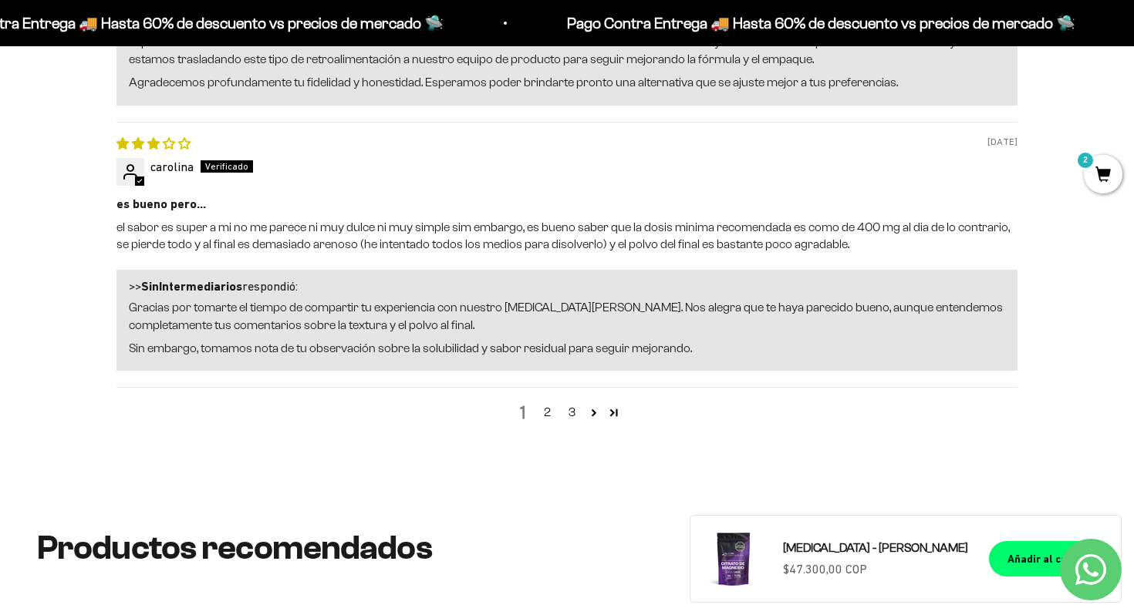
scroll to position [2631, 0]
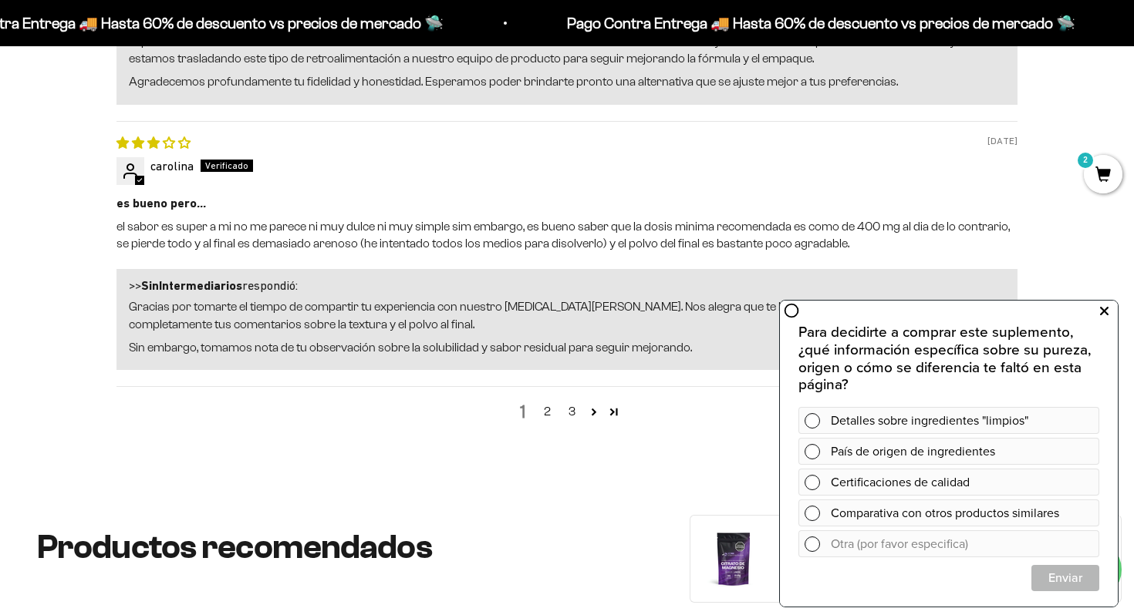
click at [1098, 313] on button at bounding box center [1104, 311] width 28 height 25
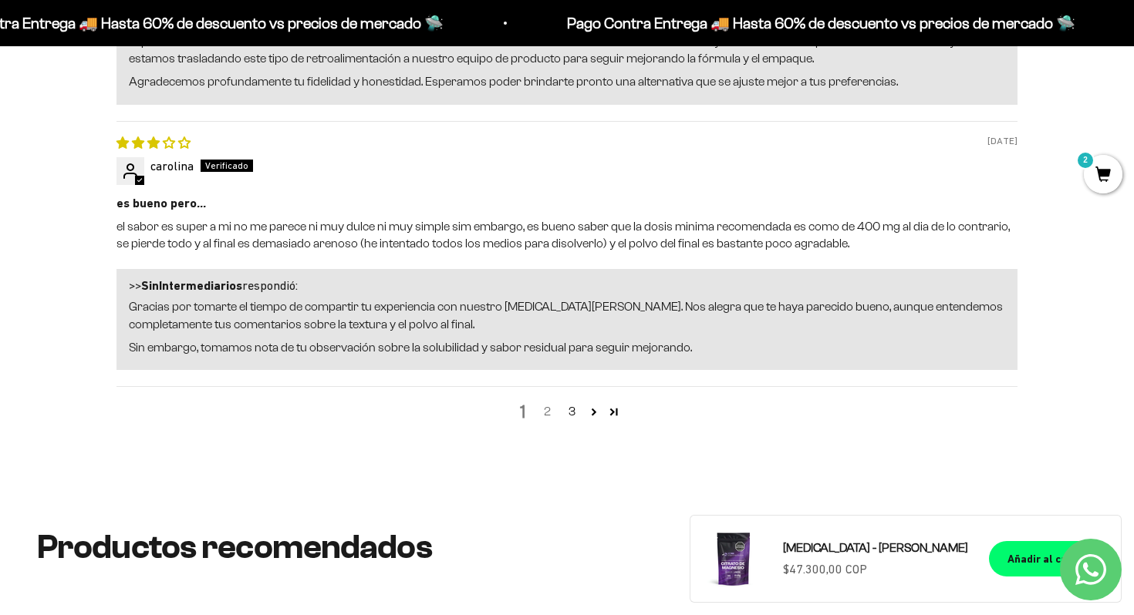
click at [544, 415] on link "2" at bounding box center [546, 412] width 25 height 19
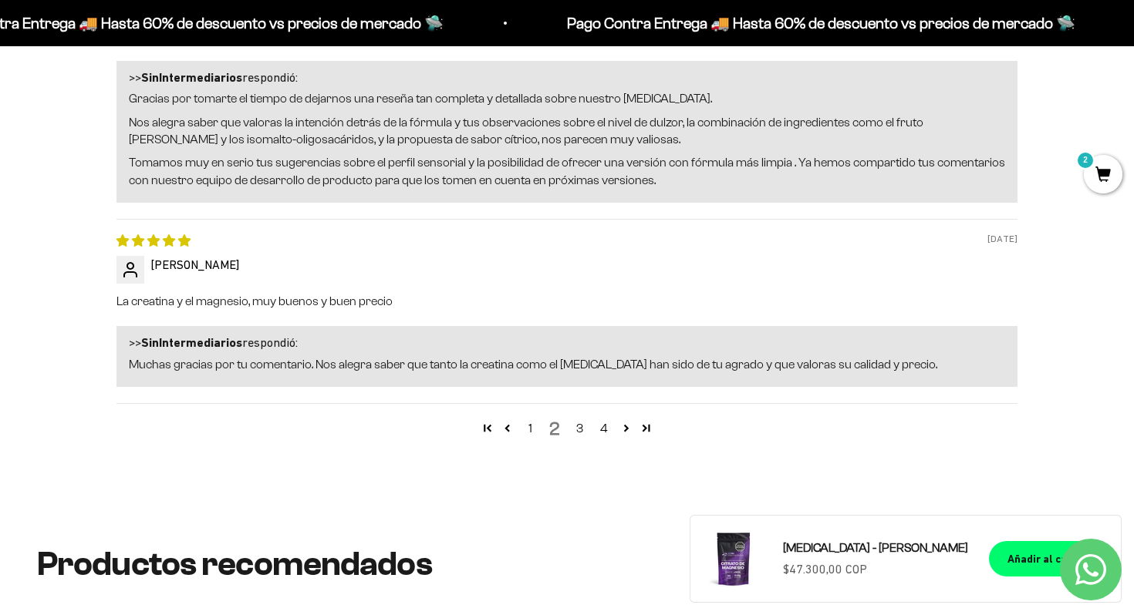
scroll to position [2831, 0]
click at [582, 431] on link "3" at bounding box center [579, 428] width 25 height 19
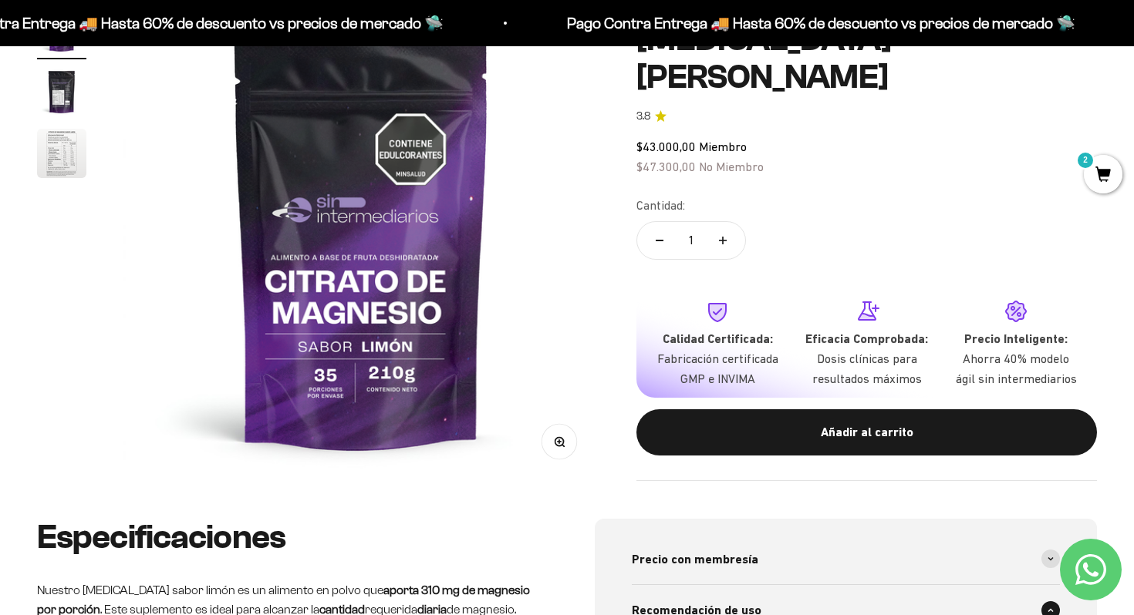
scroll to position [195, 0]
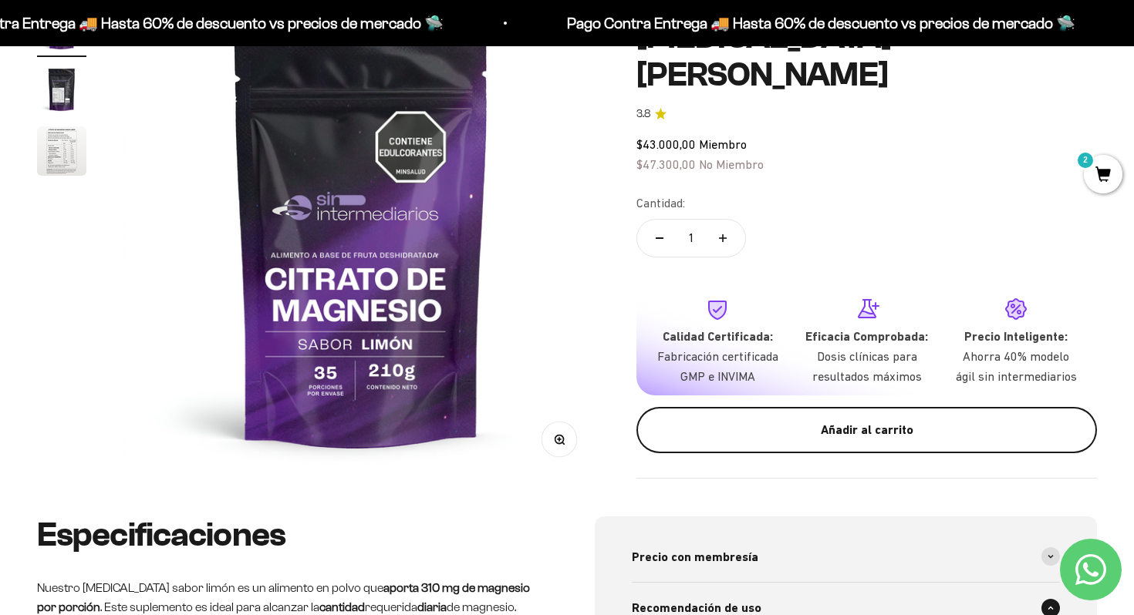
click at [855, 435] on div "Añadir al carrito" at bounding box center [866, 431] width 399 height 20
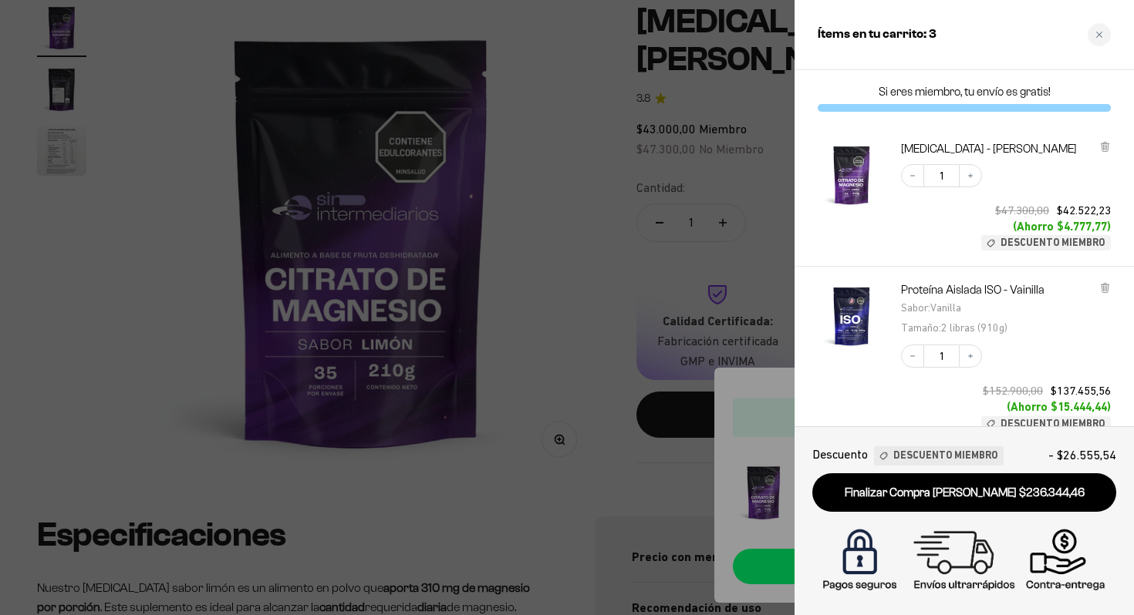
click at [611, 302] on div at bounding box center [567, 307] width 1134 height 615
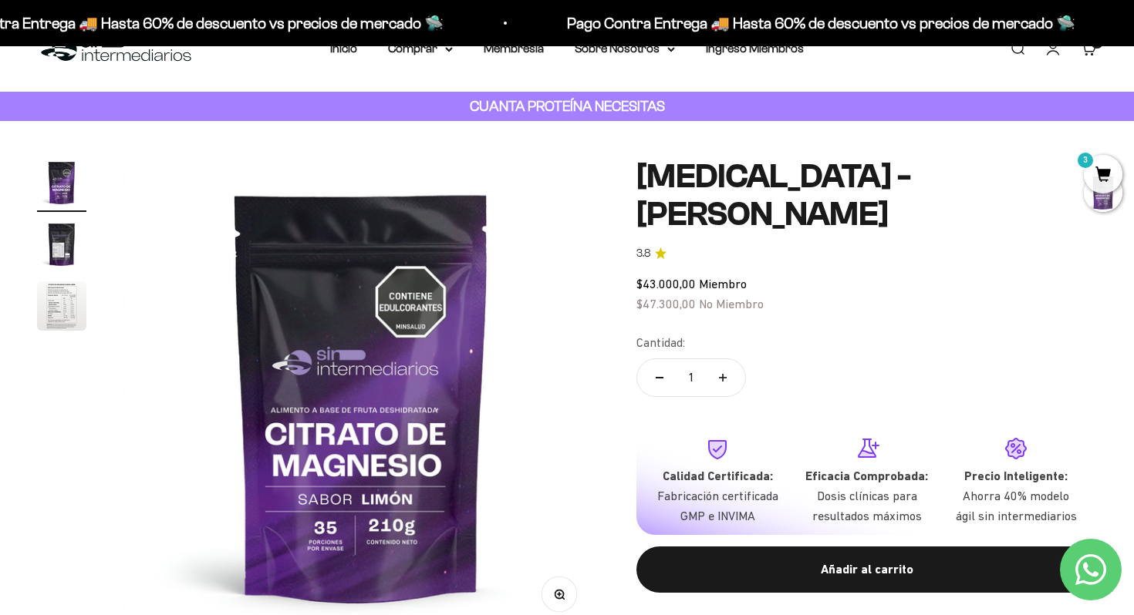
scroll to position [0, 0]
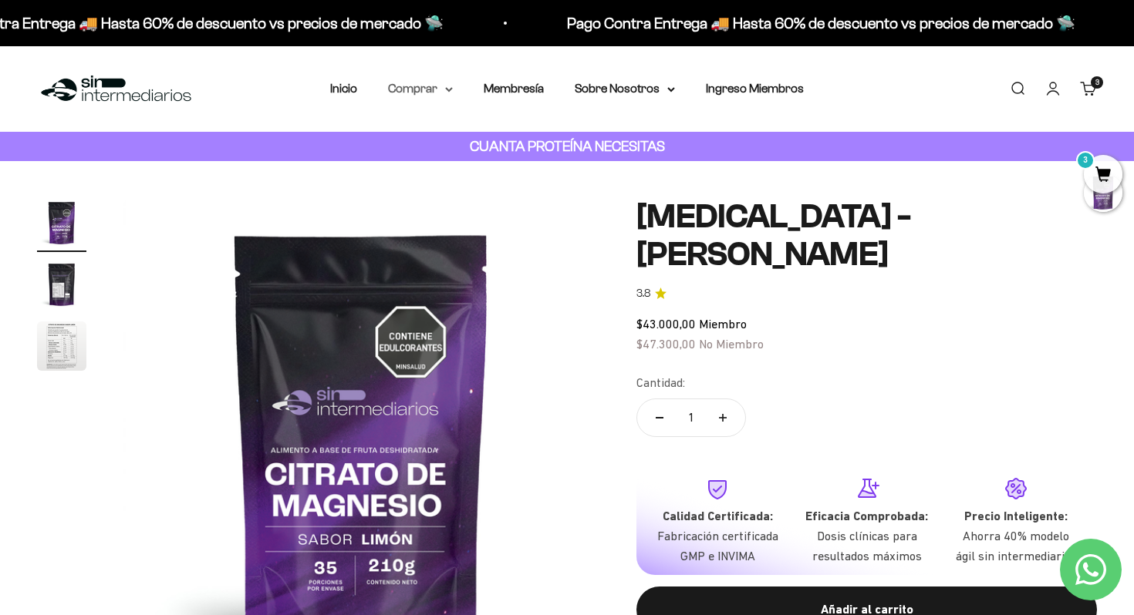
click at [448, 92] on icon at bounding box center [449, 89] width 8 height 5
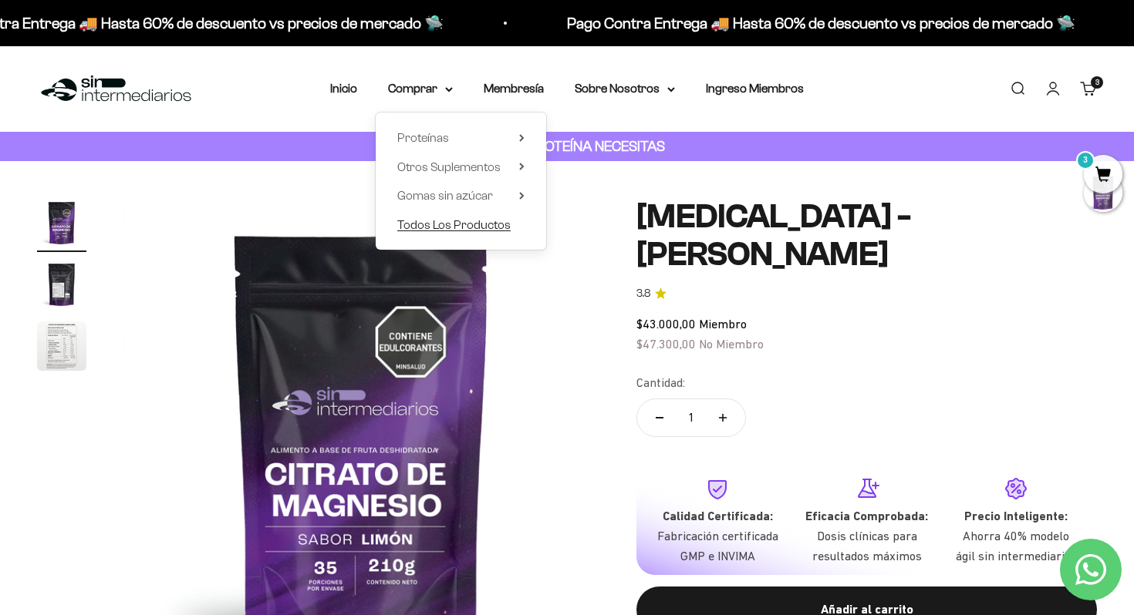
click at [486, 226] on span "Todos Los Productos" at bounding box center [453, 224] width 113 height 13
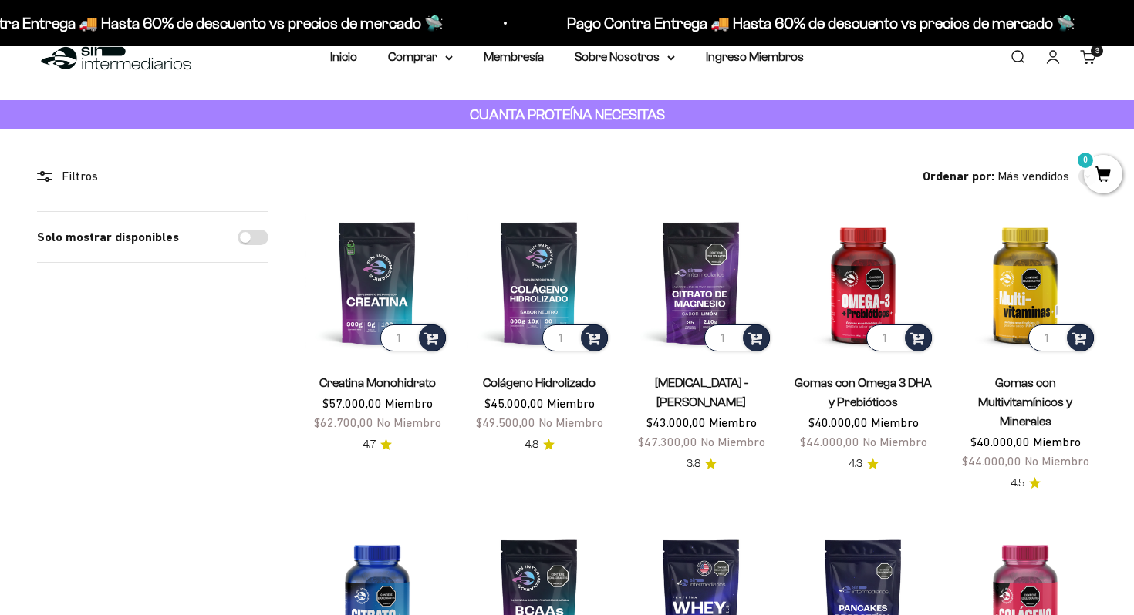
scroll to position [39, 0]
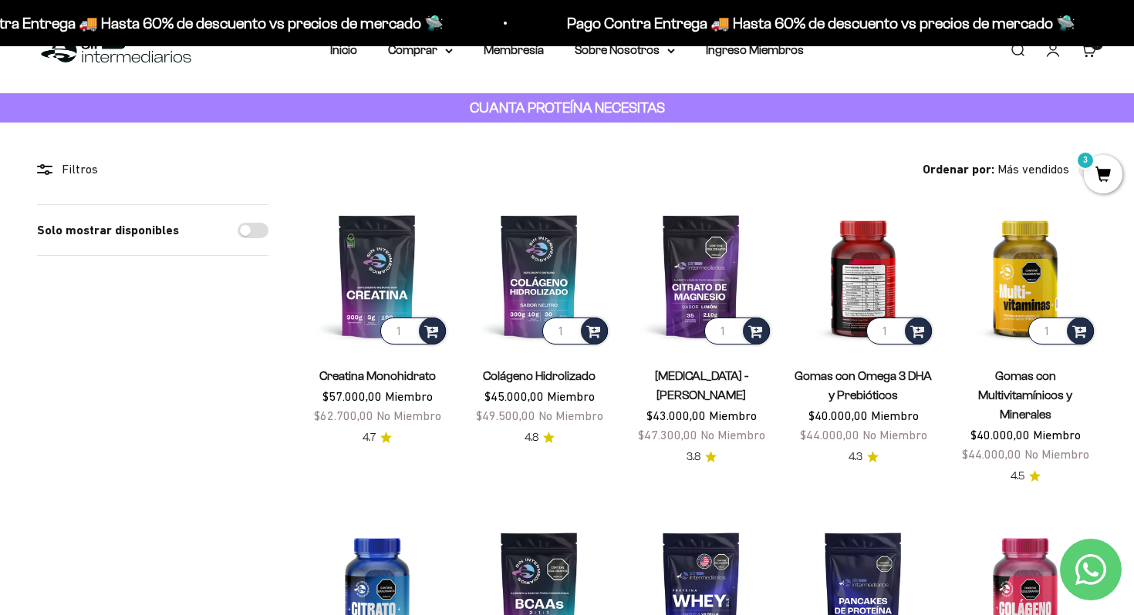
click at [869, 278] on img at bounding box center [862, 275] width 143 height 143
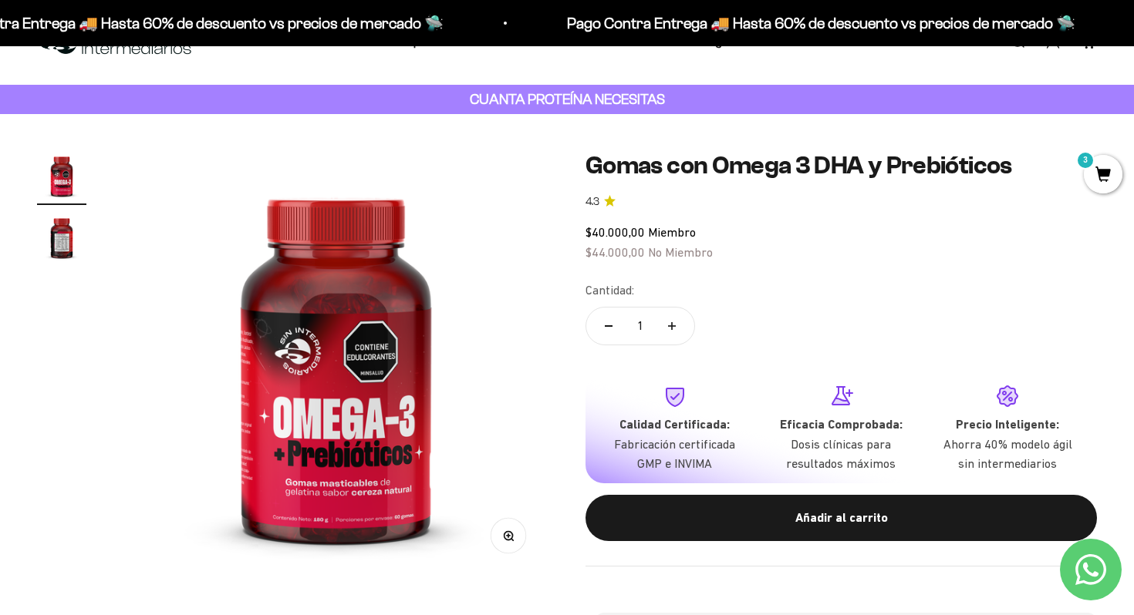
scroll to position [66, 0]
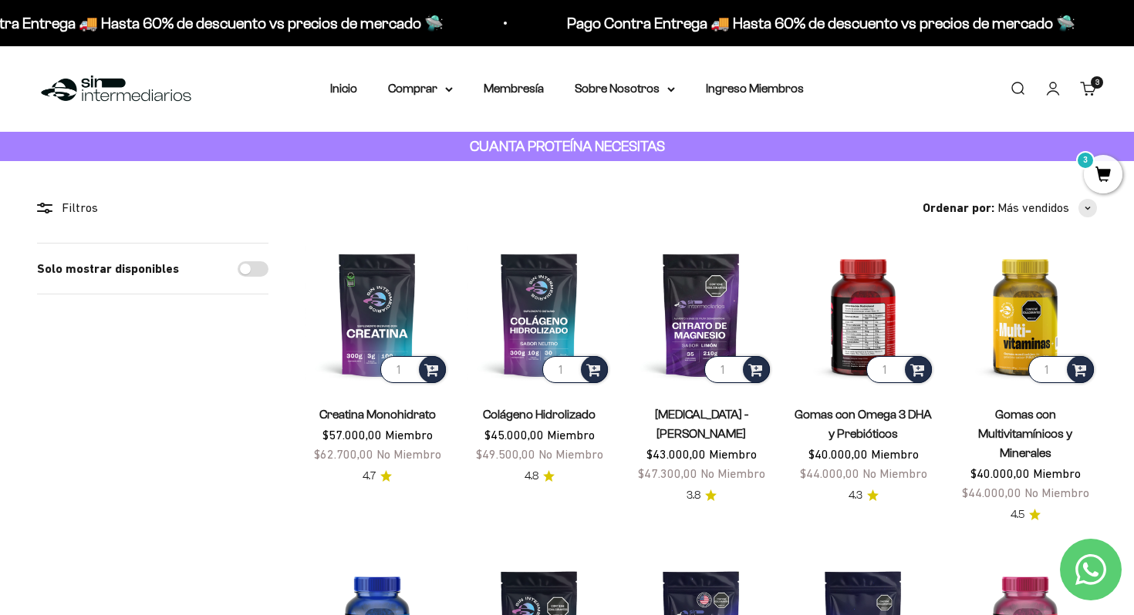
click at [874, 323] on img at bounding box center [862, 314] width 143 height 143
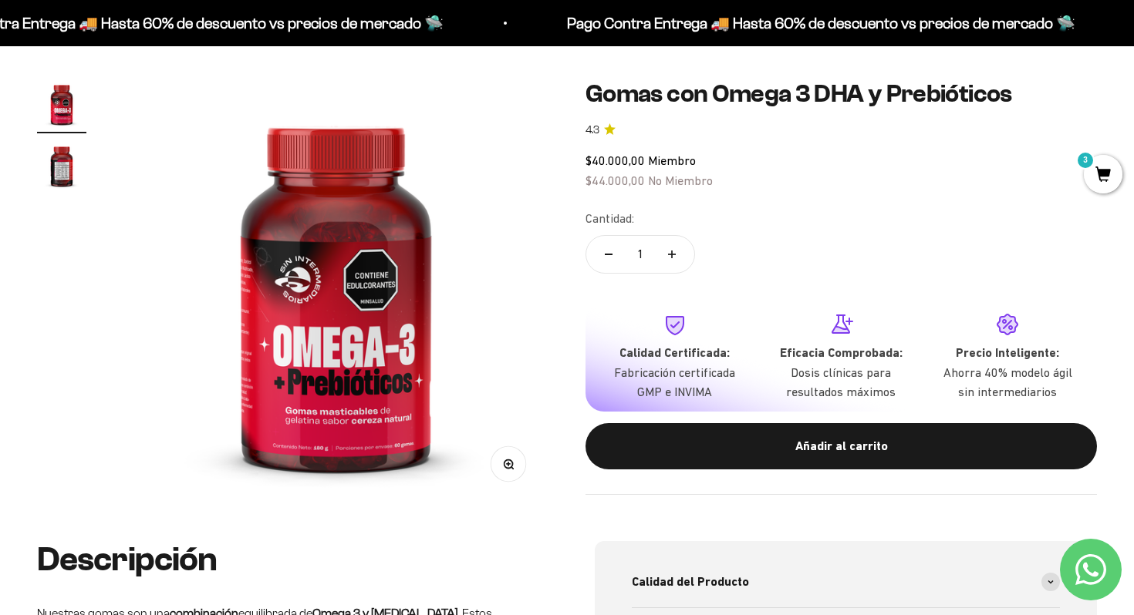
scroll to position [121, 0]
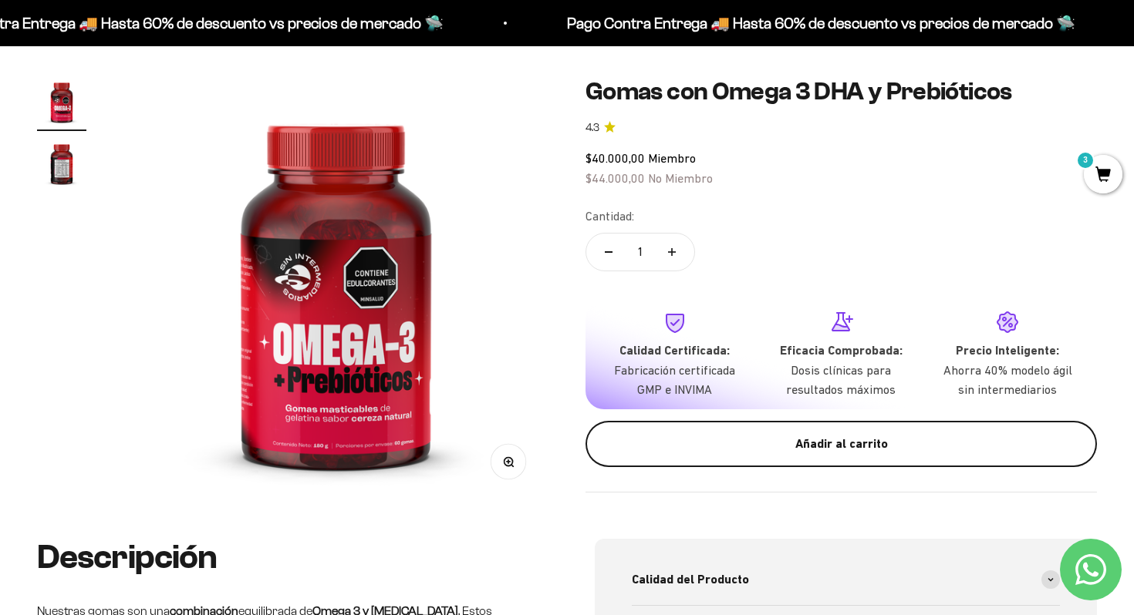
click at [798, 454] on button "Añadir al carrito" at bounding box center [840, 444] width 511 height 46
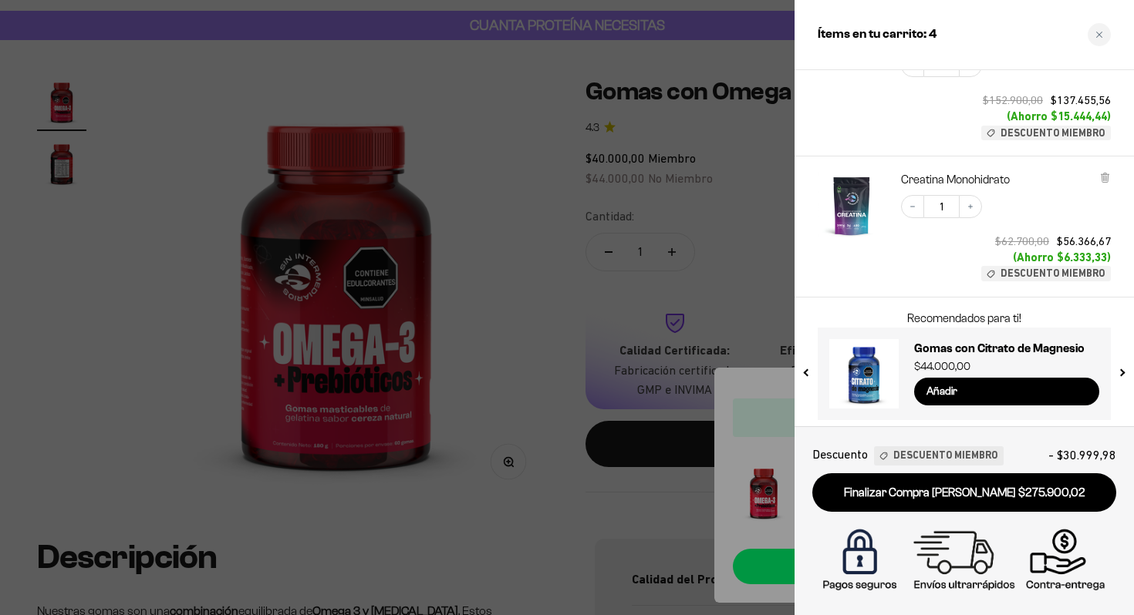
scroll to position [453, 0]
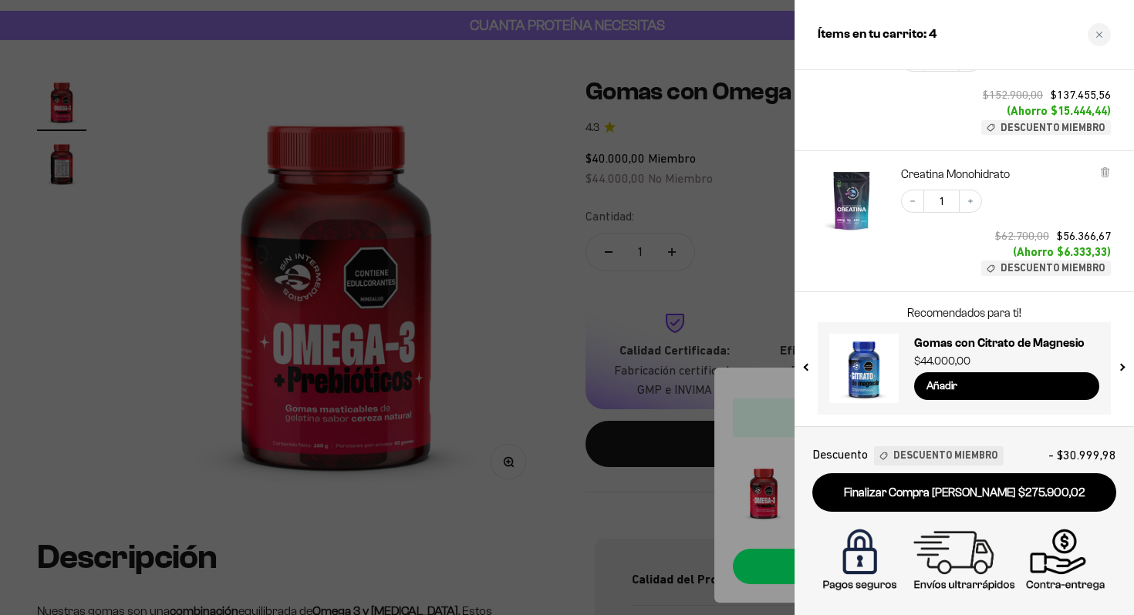
click at [864, 209] on img "Creatina Monohidrato" at bounding box center [852, 201] width 68 height 68
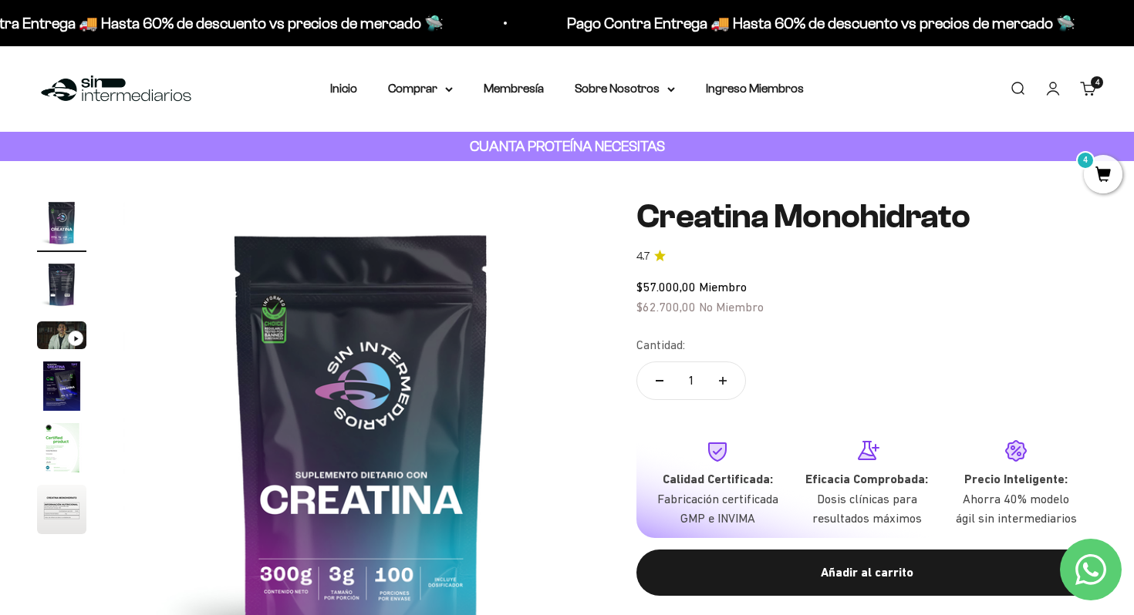
click at [1111, 183] on span "4" at bounding box center [1103, 174] width 39 height 39
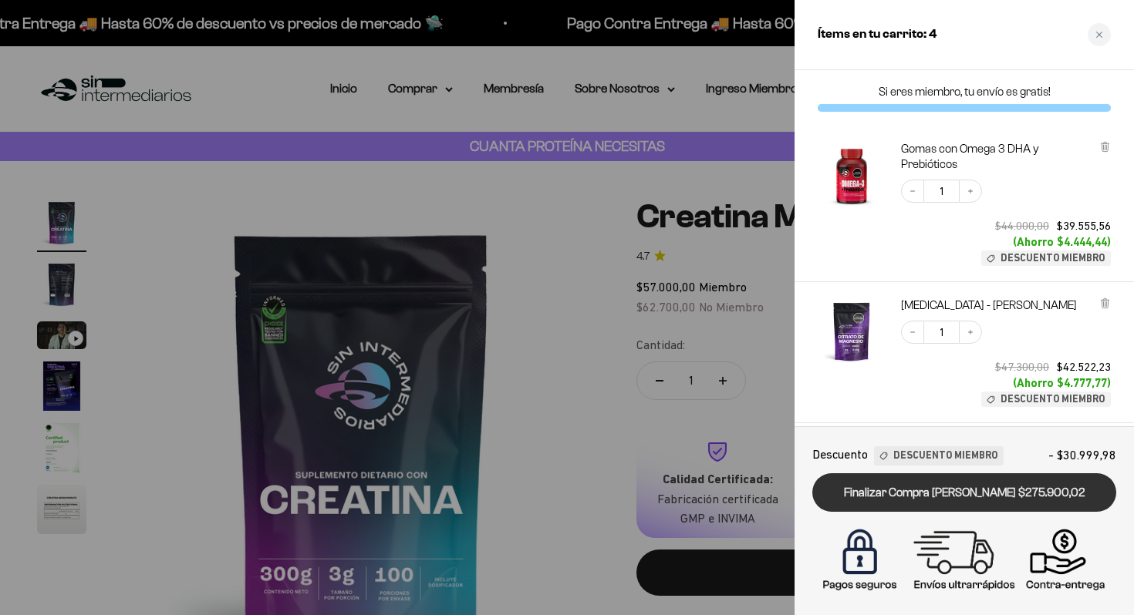
click at [990, 496] on link "Finalizar Compra Segura $275.900,02" at bounding box center [964, 493] width 304 height 39
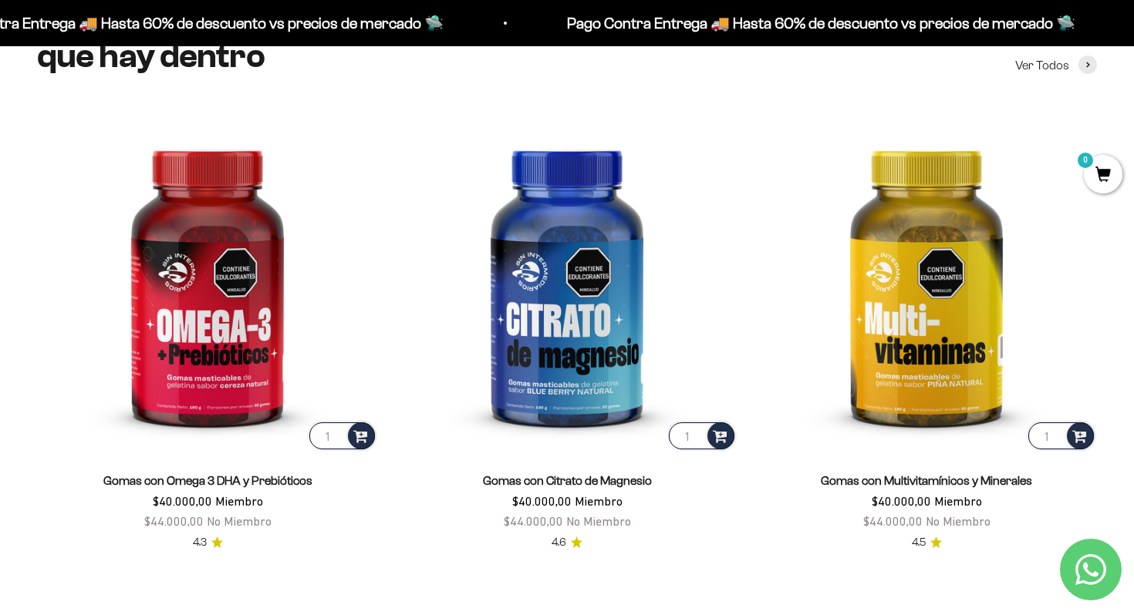
scroll to position [2170, 0]
